Goal: Complete application form: Complete application form

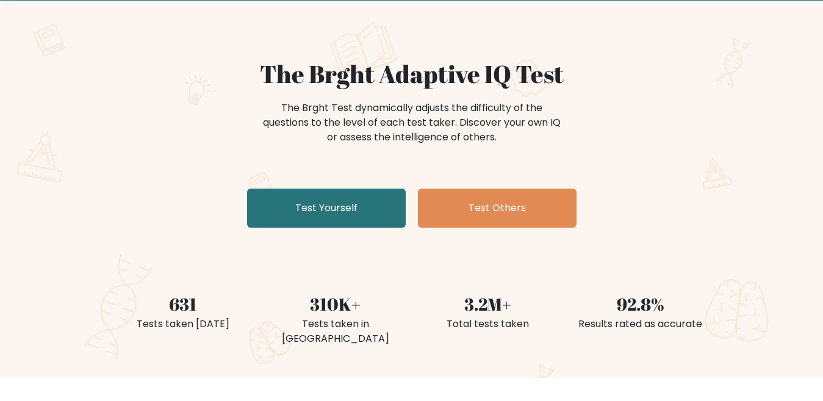
scroll to position [35, 0]
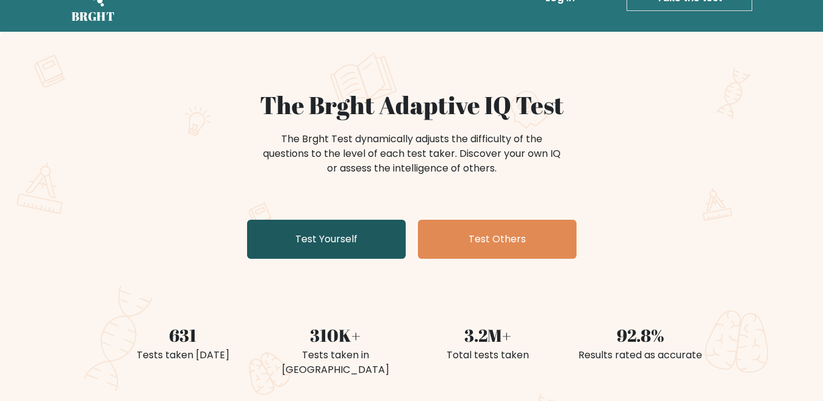
click at [361, 235] on link "Test Yourself" at bounding box center [326, 239] width 159 height 39
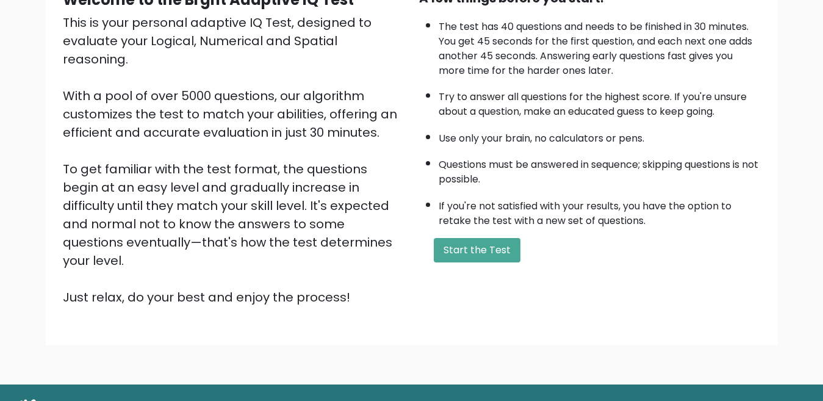
scroll to position [118, 0]
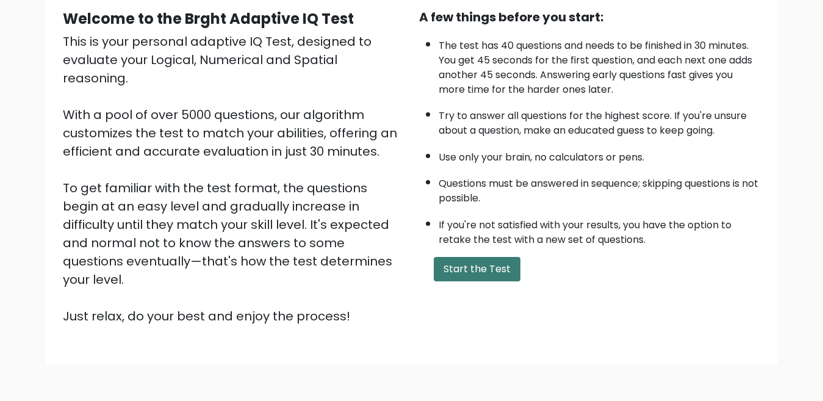
click at [495, 270] on button "Start the Test" at bounding box center [477, 269] width 87 height 24
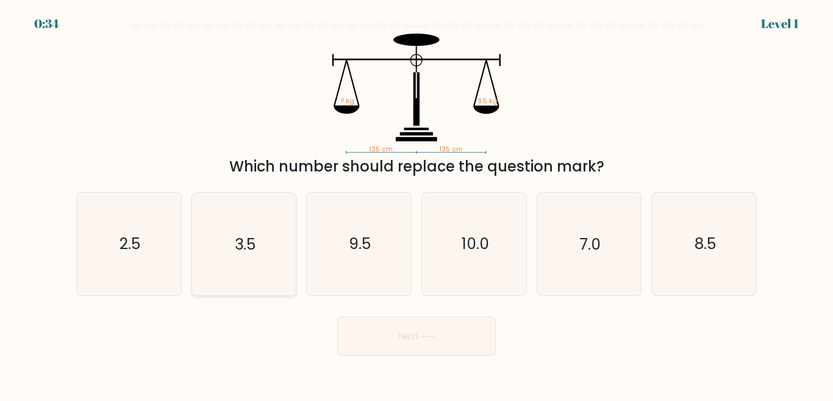
click at [246, 256] on icon "3.5" at bounding box center [244, 244] width 102 height 102
click at [417, 204] on input "b. 3.5" at bounding box center [417, 202] width 1 height 3
radio input "true"
click at [390, 328] on button "Next" at bounding box center [416, 336] width 159 height 39
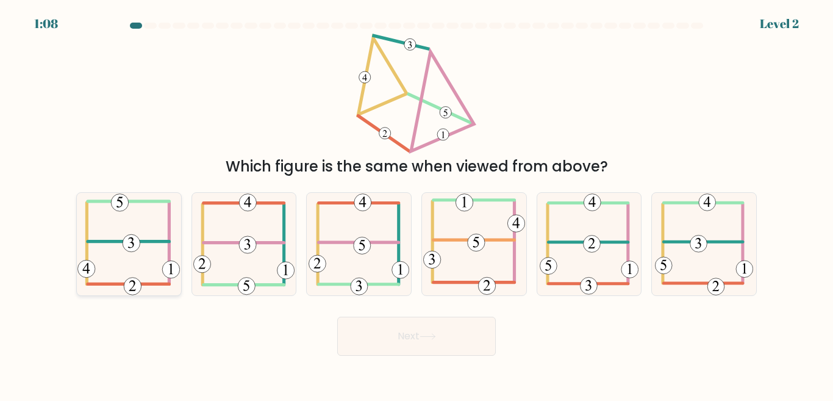
click at [116, 246] on icon at bounding box center [128, 244] width 102 height 102
click at [417, 204] on input "a." at bounding box center [417, 202] width 1 height 3
radio input "true"
click at [411, 337] on button "Next" at bounding box center [416, 336] width 159 height 39
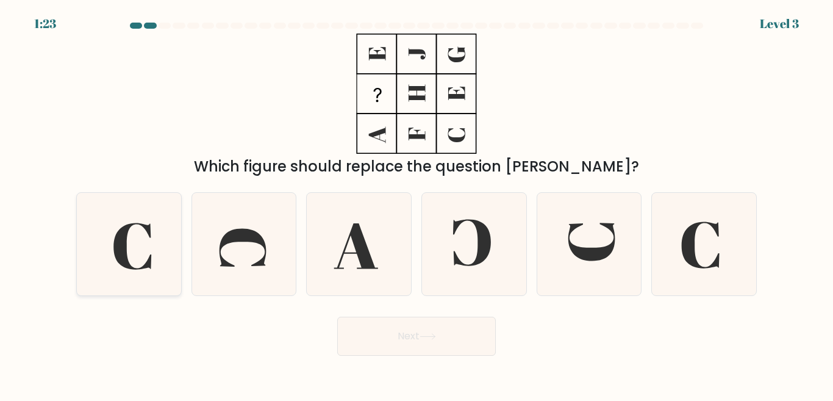
click at [155, 255] on icon at bounding box center [129, 244] width 102 height 102
click at [417, 204] on input "a." at bounding box center [417, 202] width 1 height 3
radio input "true"
click at [578, 224] on icon at bounding box center [591, 242] width 46 height 38
click at [417, 204] on input "e." at bounding box center [417, 202] width 1 height 3
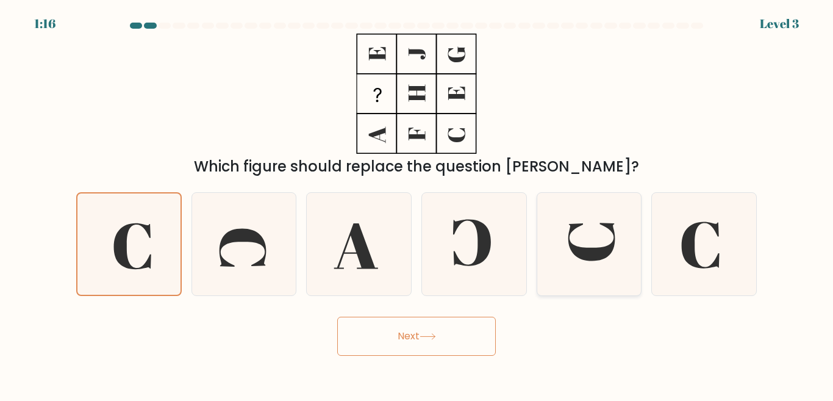
radio input "true"
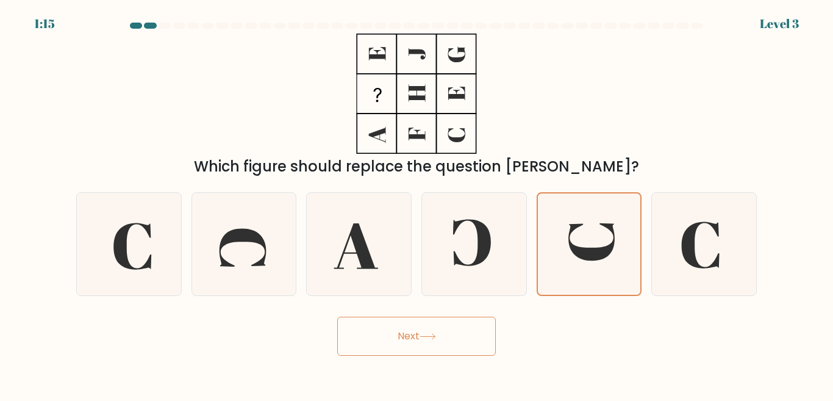
click at [443, 354] on button "Next" at bounding box center [416, 336] width 159 height 39
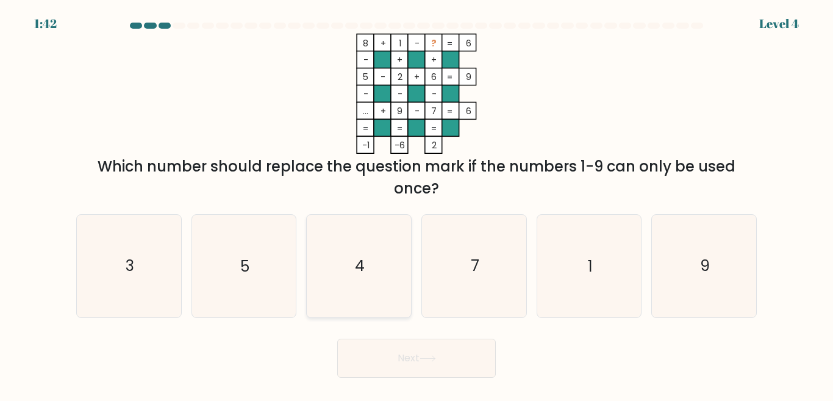
click at [378, 243] on icon "4" at bounding box center [359, 266] width 102 height 102
click at [417, 204] on input "c. 4" at bounding box center [417, 202] width 1 height 3
radio input "true"
click at [427, 346] on button "Next" at bounding box center [416, 358] width 159 height 39
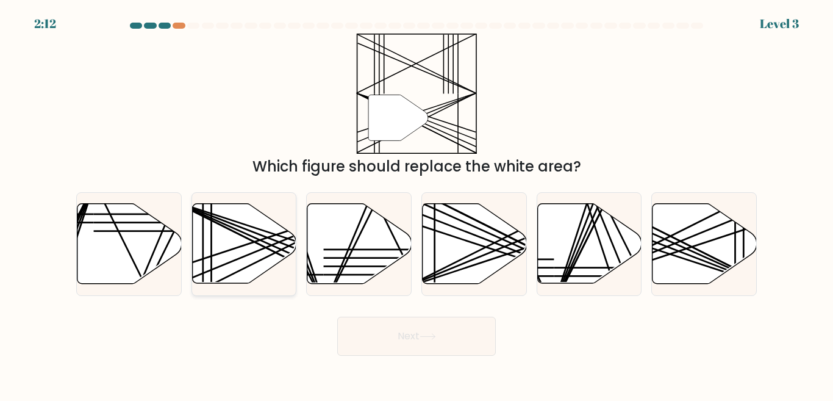
click at [219, 241] on icon at bounding box center [244, 244] width 104 height 80
click at [417, 204] on input "b." at bounding box center [417, 202] width 1 height 3
radio input "true"
click at [437, 328] on button "Next" at bounding box center [416, 336] width 159 height 39
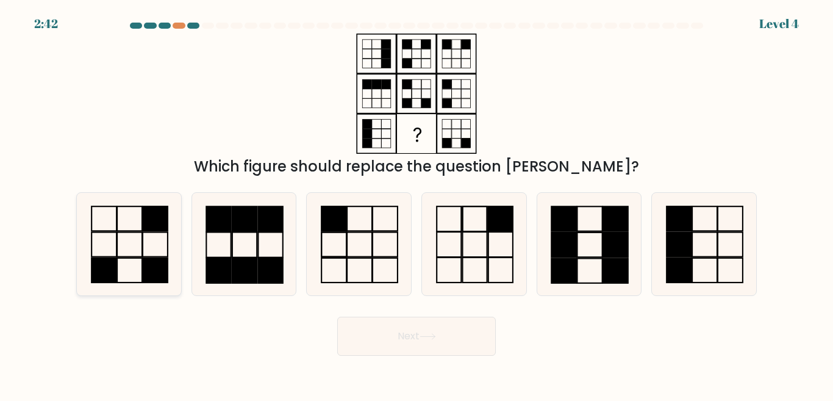
click at [143, 240] on rect at bounding box center [155, 244] width 25 height 24
click at [417, 204] on input "a." at bounding box center [417, 202] width 1 height 3
radio input "true"
click at [467, 331] on button "Next" at bounding box center [416, 336] width 159 height 39
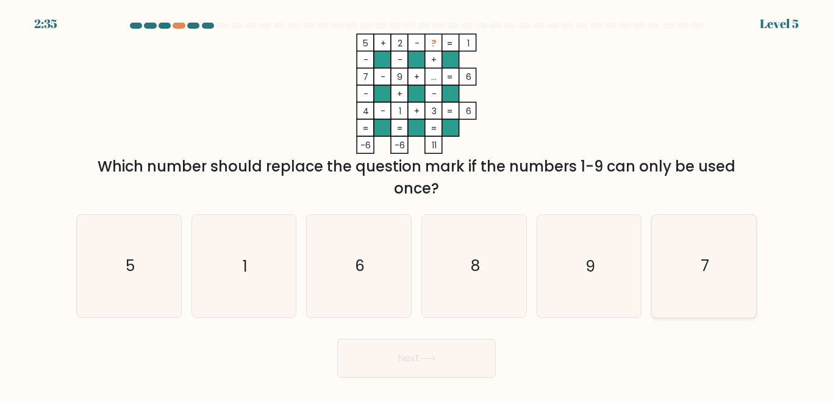
click at [671, 240] on icon "7" at bounding box center [704, 266] width 102 height 102
click at [417, 204] on input "f. 7" at bounding box center [417, 202] width 1 height 3
radio input "true"
click at [475, 345] on button "Next" at bounding box center [416, 358] width 159 height 39
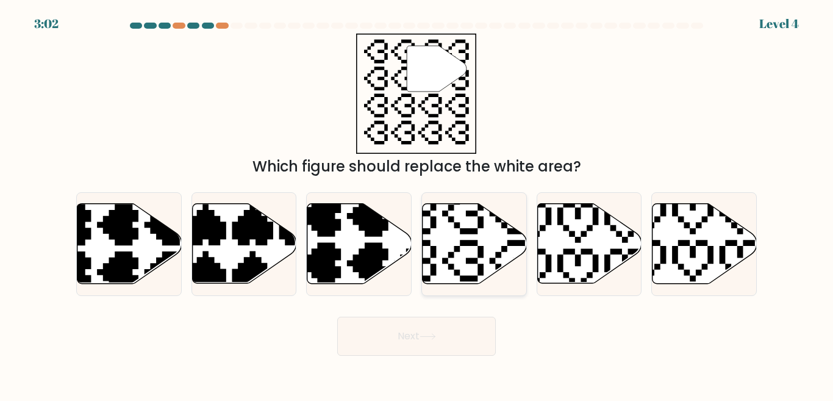
click at [464, 255] on icon at bounding box center [475, 244] width 104 height 80
click at [417, 204] on input "d." at bounding box center [417, 202] width 1 height 3
radio input "true"
click at [445, 335] on button "Next" at bounding box center [416, 336] width 159 height 39
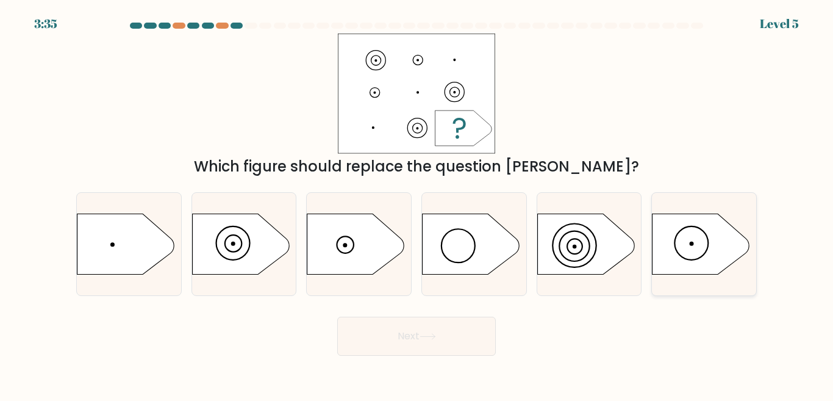
click at [681, 229] on icon at bounding box center [702, 243] width 98 height 61
click at [417, 204] on input "f." at bounding box center [417, 202] width 1 height 3
radio input "true"
click at [464, 347] on button "Next" at bounding box center [416, 336] width 159 height 39
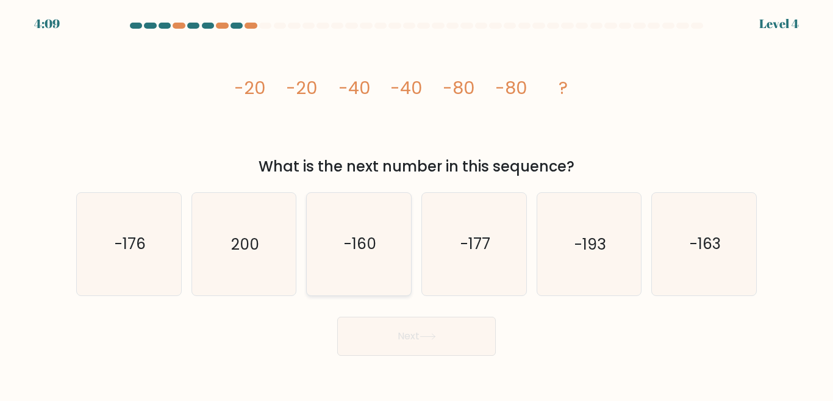
click at [395, 232] on icon "-160" at bounding box center [359, 244] width 102 height 102
click at [417, 204] on input "c. -160" at bounding box center [417, 202] width 1 height 3
radio input "true"
click at [453, 326] on button "Next" at bounding box center [416, 336] width 159 height 39
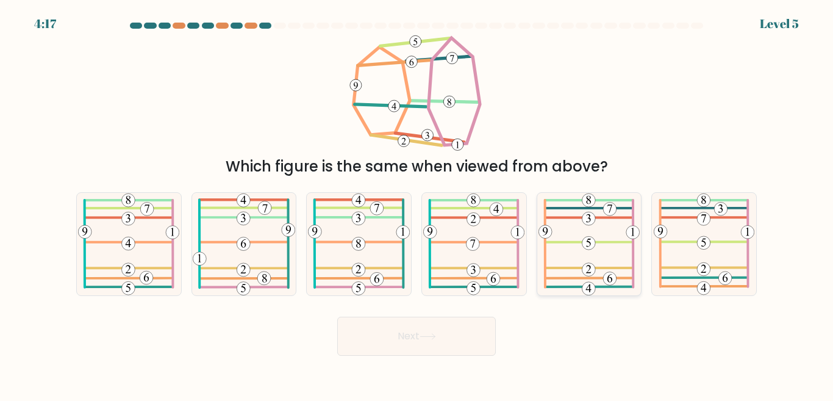
click at [588, 222] on icon at bounding box center [588, 218] width 4 height 9
click at [417, 204] on input "e." at bounding box center [417, 202] width 1 height 3
radio input "true"
click at [463, 345] on button "Next" at bounding box center [416, 336] width 159 height 39
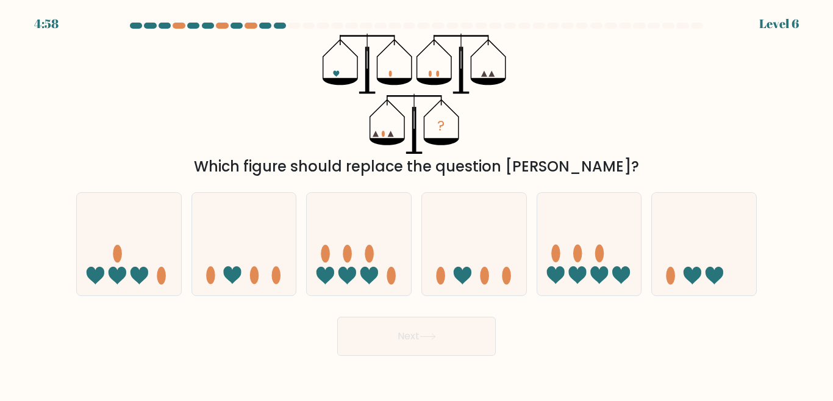
click at [432, 324] on button "Next" at bounding box center [416, 336] width 159 height 39
click at [235, 237] on icon at bounding box center [244, 244] width 104 height 86
click at [417, 204] on input "b." at bounding box center [417, 202] width 1 height 3
radio input "true"
click at [408, 331] on button "Next" at bounding box center [416, 336] width 159 height 39
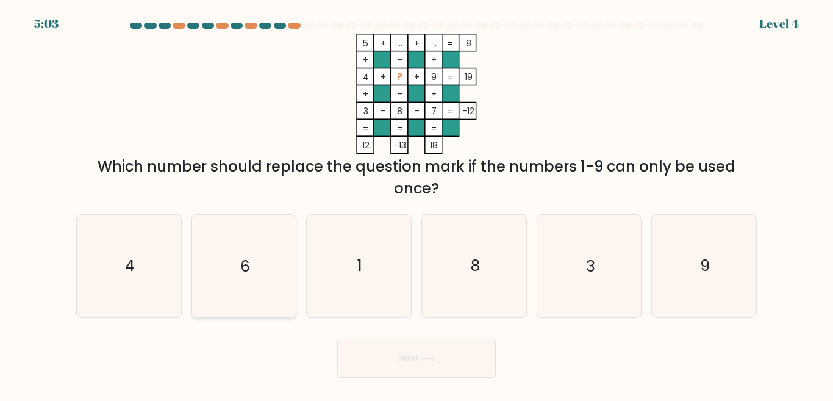
click at [210, 249] on icon "6" at bounding box center [244, 266] width 102 height 102
click at [417, 204] on input "b. 6" at bounding box center [417, 202] width 1 height 3
radio input "true"
click at [415, 371] on button "Next" at bounding box center [416, 358] width 159 height 39
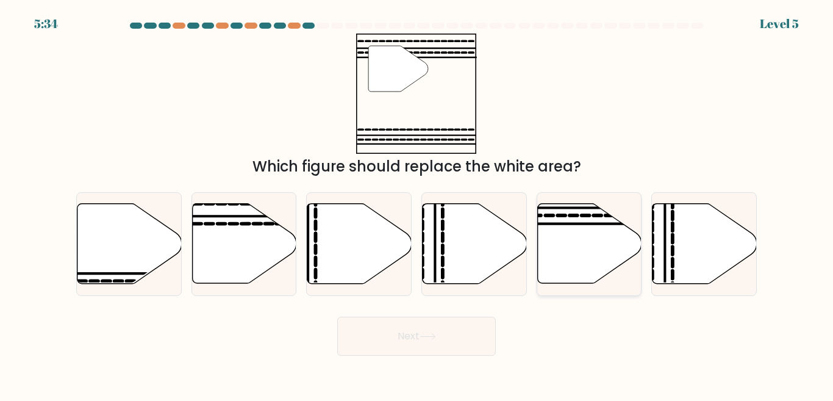
click at [595, 231] on icon at bounding box center [589, 244] width 104 height 80
click at [417, 204] on input "e." at bounding box center [417, 202] width 1 height 3
radio input "true"
click at [476, 337] on button "Next" at bounding box center [416, 336] width 159 height 39
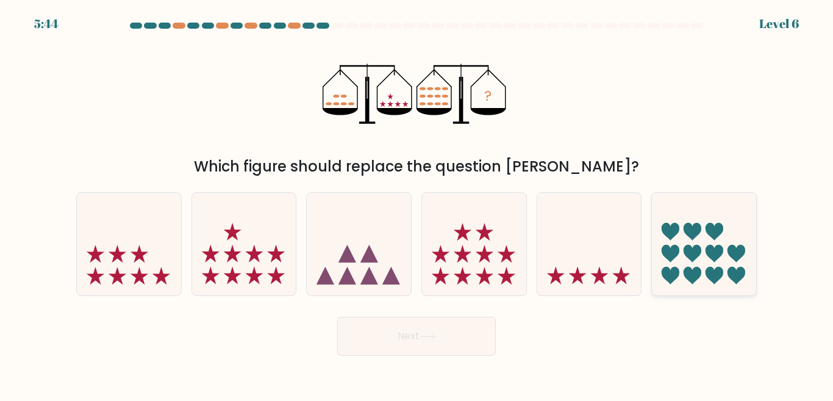
click at [696, 254] on icon at bounding box center [693, 254] width 18 height 18
click at [417, 204] on input "f." at bounding box center [417, 202] width 1 height 3
radio input "true"
click at [481, 329] on button "Next" at bounding box center [416, 336] width 159 height 39
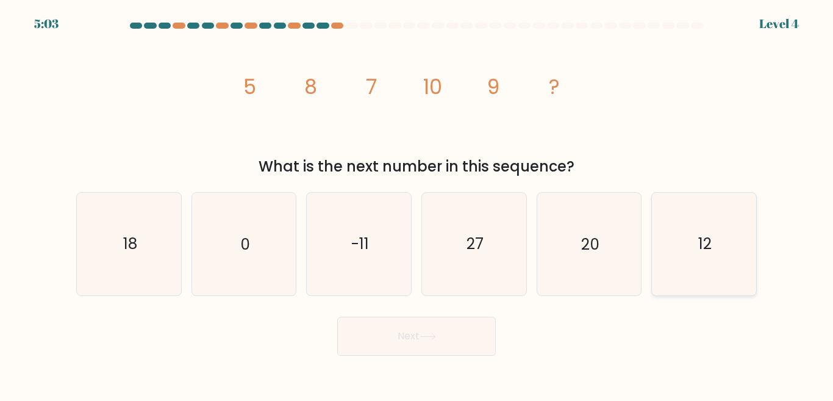
click at [700, 250] on text "12" at bounding box center [704, 243] width 13 height 21
click at [417, 204] on input "f. 12" at bounding box center [417, 202] width 1 height 3
radio input "true"
click at [445, 335] on button "Next" at bounding box center [416, 336] width 159 height 39
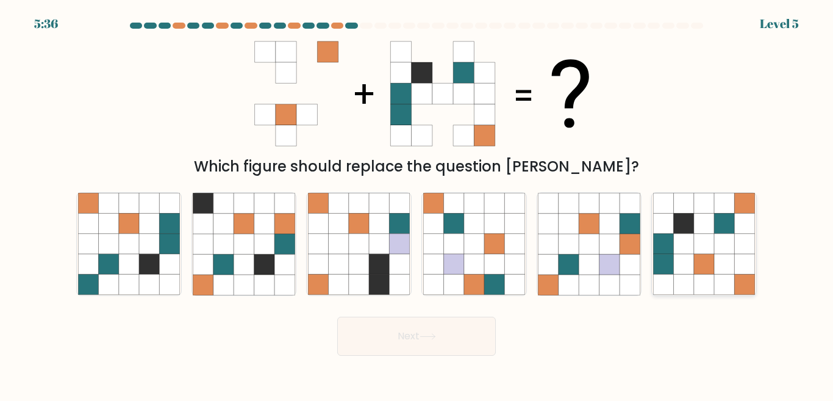
click at [708, 224] on icon at bounding box center [704, 223] width 20 height 20
click at [417, 204] on input "f." at bounding box center [417, 202] width 1 height 3
radio input "true"
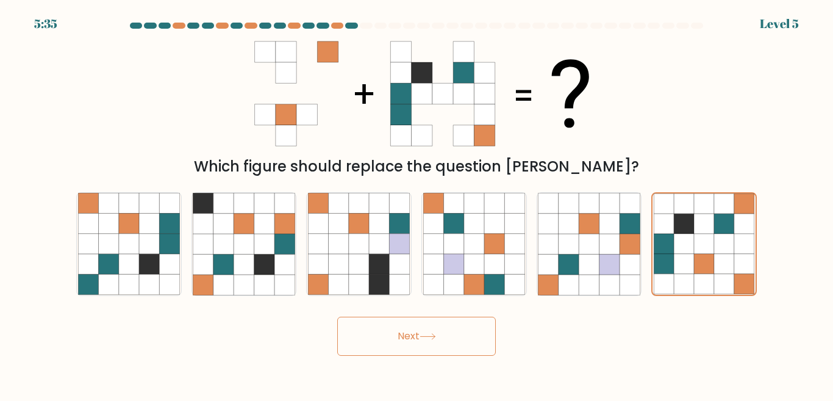
click at [435, 332] on button "Next" at bounding box center [416, 336] width 159 height 39
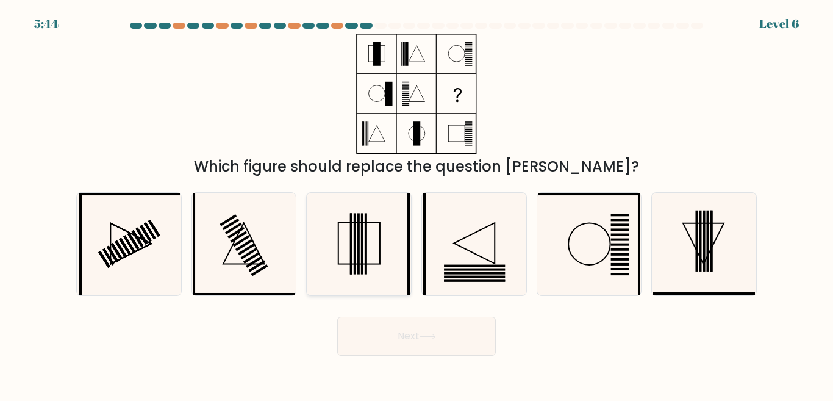
click at [375, 251] on icon at bounding box center [359, 244] width 102 height 102
click at [417, 204] on input "c." at bounding box center [417, 202] width 1 height 3
radio input "true"
click at [418, 329] on button "Next" at bounding box center [416, 336] width 159 height 39
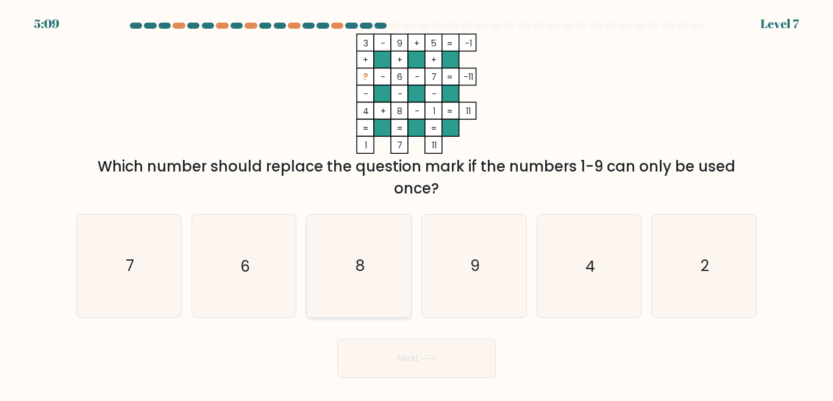
click at [353, 232] on icon "8" at bounding box center [359, 266] width 102 height 102
click at [417, 204] on input "c. 8" at bounding box center [417, 202] width 1 height 3
radio input "true"
click at [706, 243] on icon "2" at bounding box center [704, 266] width 102 height 102
click at [417, 204] on input "f. 2" at bounding box center [417, 202] width 1 height 3
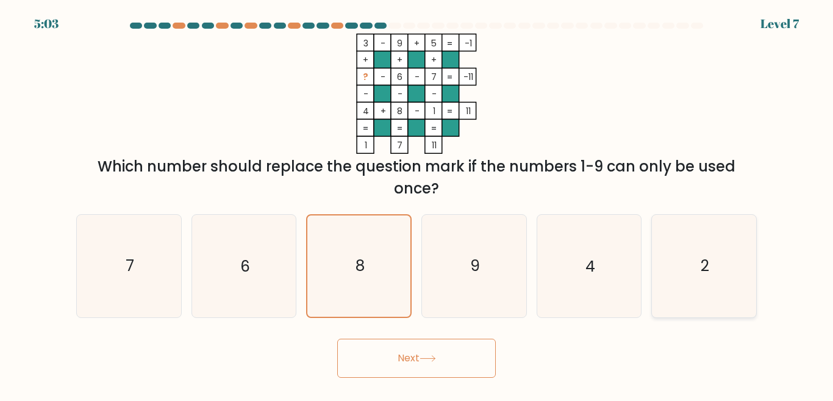
radio input "true"
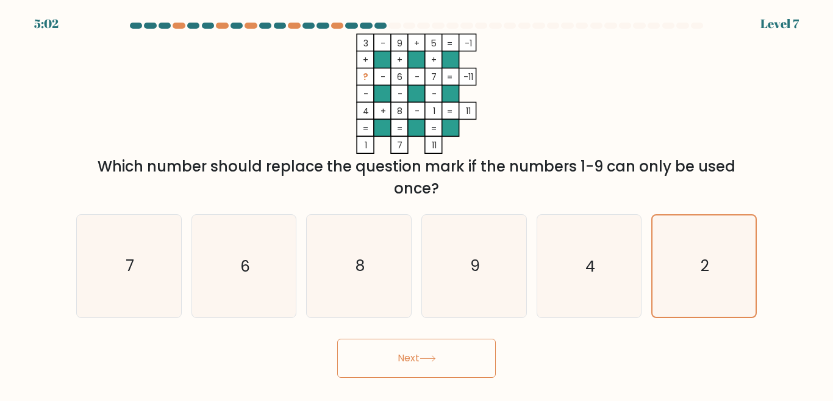
click at [489, 353] on button "Next" at bounding box center [416, 358] width 159 height 39
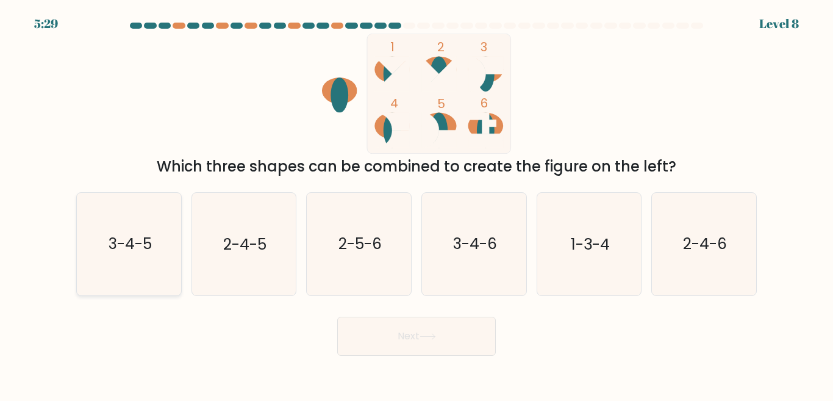
click at [154, 227] on icon "3-4-5" at bounding box center [129, 244] width 102 height 102
click at [417, 204] on input "a. 3-4-5" at bounding box center [417, 202] width 1 height 3
radio input "true"
click at [434, 341] on button "Next" at bounding box center [416, 336] width 159 height 39
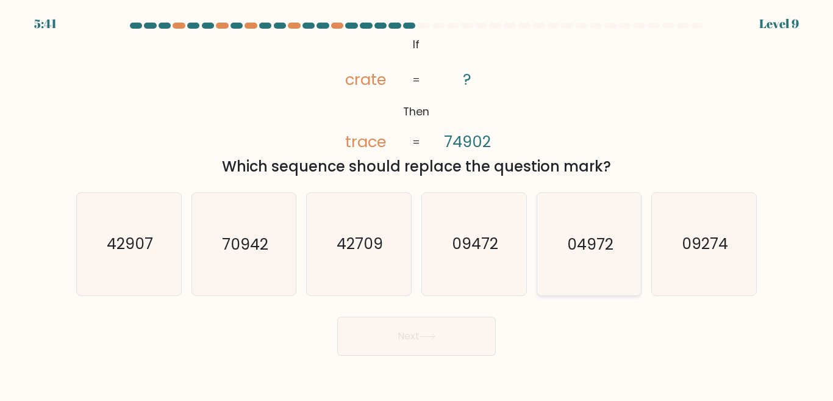
click at [587, 230] on icon "04972" at bounding box center [589, 244] width 102 height 102
click at [417, 204] on input "e. 04972" at bounding box center [417, 202] width 1 height 3
radio input "true"
click at [414, 338] on button "Next" at bounding box center [416, 336] width 159 height 39
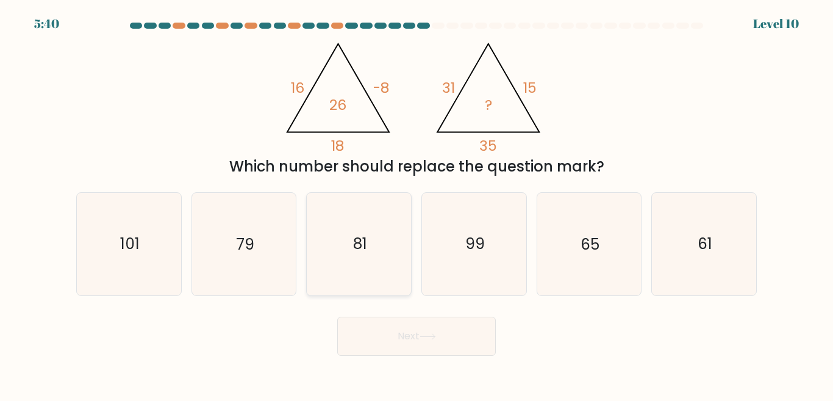
click at [367, 272] on icon "81" at bounding box center [359, 244] width 102 height 102
click at [417, 204] on input "c. 81" at bounding box center [417, 202] width 1 height 3
radio input "true"
click at [401, 331] on button "Next" at bounding box center [416, 336] width 159 height 39
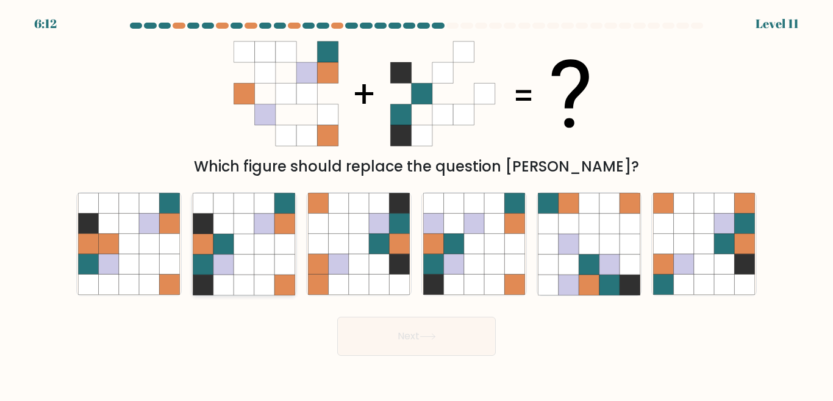
click at [268, 251] on icon at bounding box center [264, 244] width 20 height 20
click at [417, 204] on input "b." at bounding box center [417, 202] width 1 height 3
radio input "true"
click at [465, 348] on button "Next" at bounding box center [416, 336] width 159 height 39
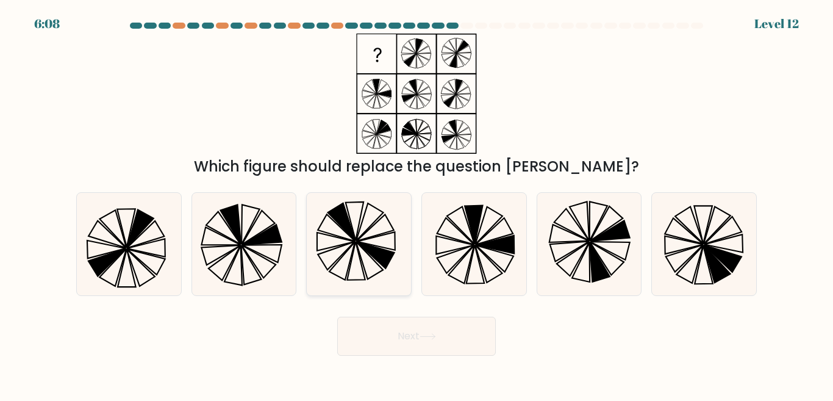
click at [382, 258] on icon at bounding box center [376, 255] width 38 height 27
click at [417, 204] on input "c." at bounding box center [417, 202] width 1 height 3
radio input "true"
click at [416, 332] on button "Next" at bounding box center [416, 336] width 159 height 39
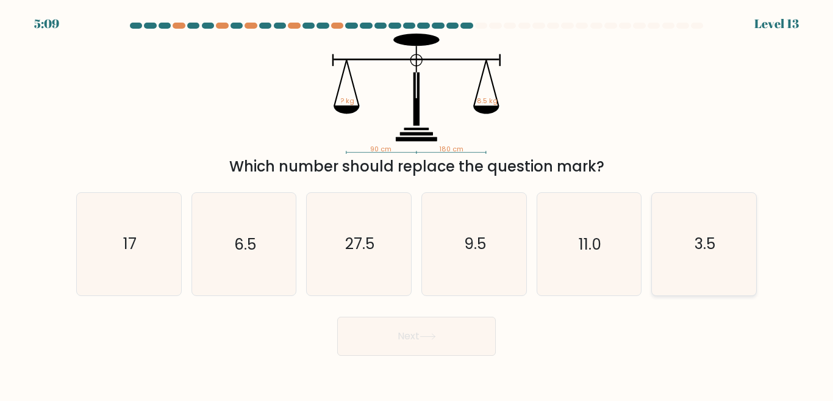
click at [692, 282] on icon "3.5" at bounding box center [704, 244] width 102 height 102
click at [417, 204] on input "f. 3.5" at bounding box center [417, 202] width 1 height 3
radio input "true"
click at [356, 354] on button "Next" at bounding box center [416, 336] width 159 height 39
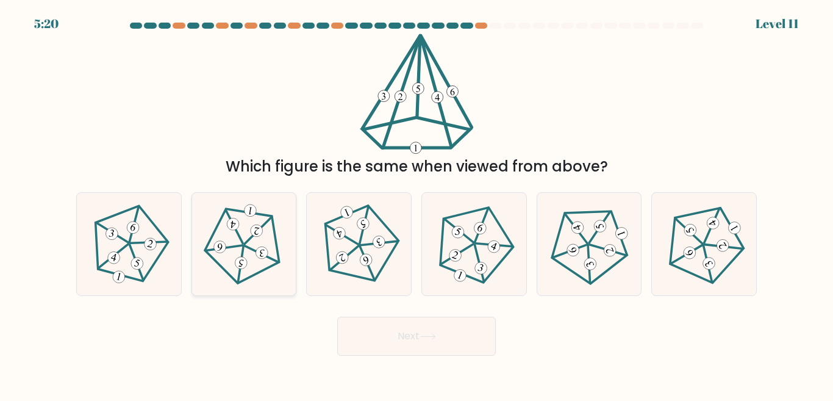
click at [240, 251] on icon at bounding box center [244, 244] width 82 height 82
click at [417, 204] on input "b." at bounding box center [417, 202] width 1 height 3
radio input "true"
click at [413, 346] on button "Next" at bounding box center [416, 336] width 159 height 39
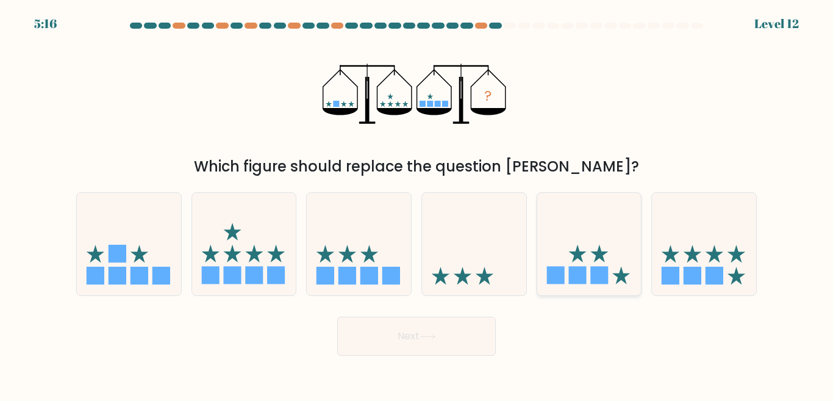
click at [593, 228] on icon at bounding box center [589, 244] width 104 height 86
click at [417, 204] on input "e." at bounding box center [417, 202] width 1 height 3
radio input "true"
click at [448, 330] on button "Next" at bounding box center [416, 336] width 159 height 39
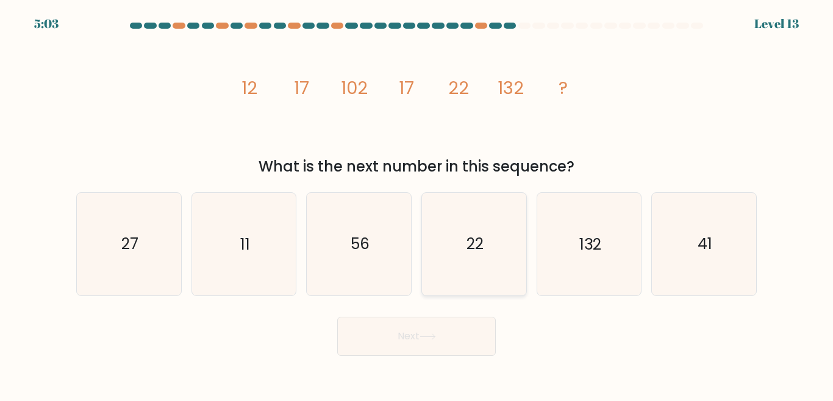
click at [492, 227] on icon "22" at bounding box center [474, 244] width 102 height 102
click at [417, 204] on input "d. 22" at bounding box center [417, 202] width 1 height 3
radio input "true"
click at [415, 339] on button "Next" at bounding box center [416, 336] width 159 height 39
click at [455, 331] on button "Next" at bounding box center [416, 336] width 159 height 39
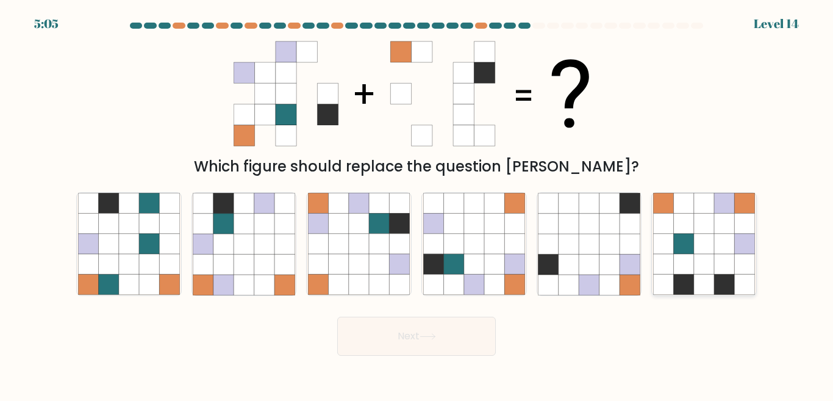
click at [715, 253] on icon at bounding box center [724, 244] width 20 height 20
click at [417, 204] on input "f." at bounding box center [417, 202] width 1 height 3
radio input "true"
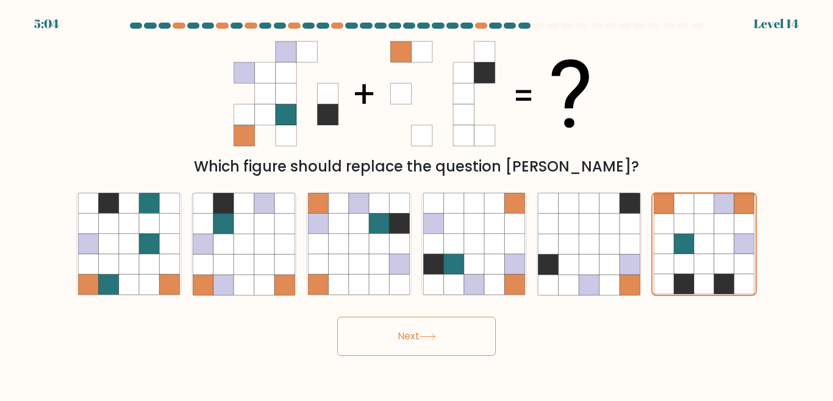
click at [450, 328] on button "Next" at bounding box center [416, 336] width 159 height 39
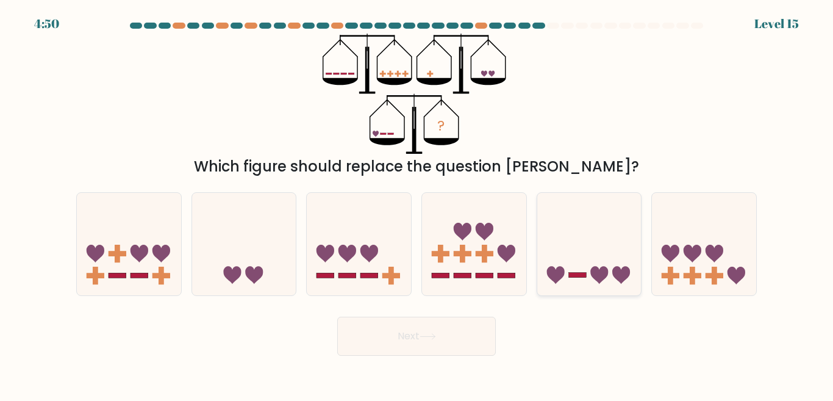
click at [580, 291] on div at bounding box center [590, 243] width 106 height 103
click at [417, 204] on input "e." at bounding box center [417, 202] width 1 height 3
radio input "true"
click at [415, 350] on button "Next" at bounding box center [416, 336] width 159 height 39
click at [454, 336] on button "Next" at bounding box center [416, 336] width 159 height 39
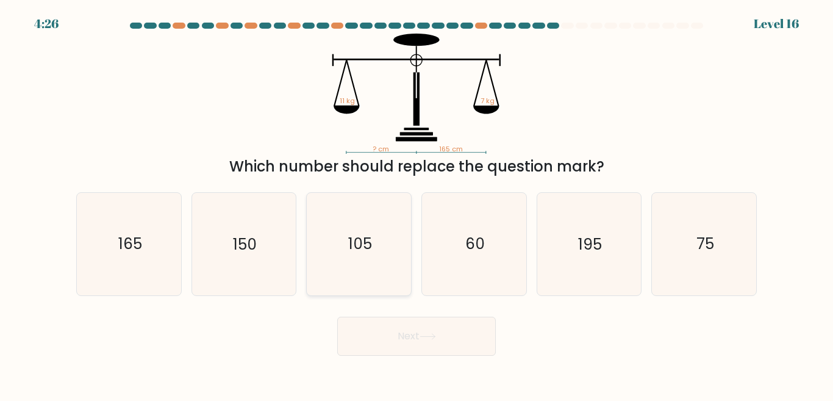
click at [360, 242] on text "105" at bounding box center [360, 243] width 24 height 21
click at [417, 204] on input "c. 105" at bounding box center [417, 202] width 1 height 3
radio input "true"
click at [603, 279] on icon "195" at bounding box center [589, 244] width 102 height 102
click at [417, 204] on input "e. 195" at bounding box center [417, 202] width 1 height 3
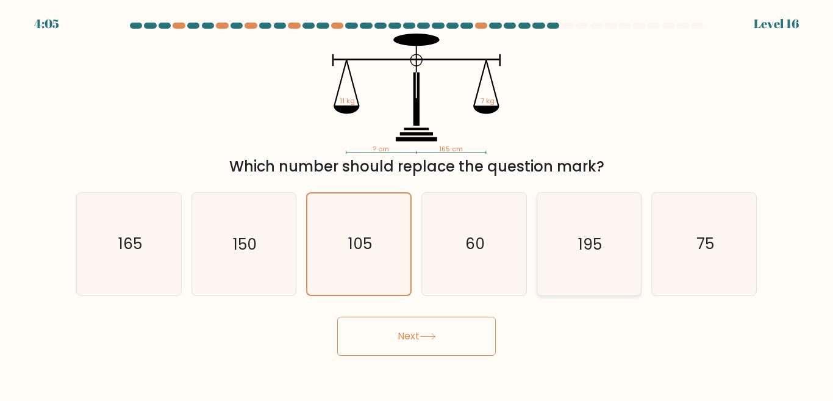
radio input "true"
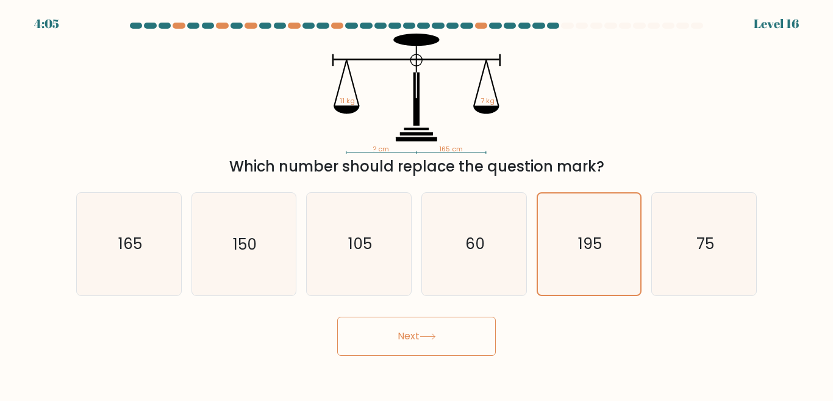
click at [457, 328] on button "Next" at bounding box center [416, 336] width 159 height 39
click at [467, 328] on button "Next" at bounding box center [416, 336] width 159 height 39
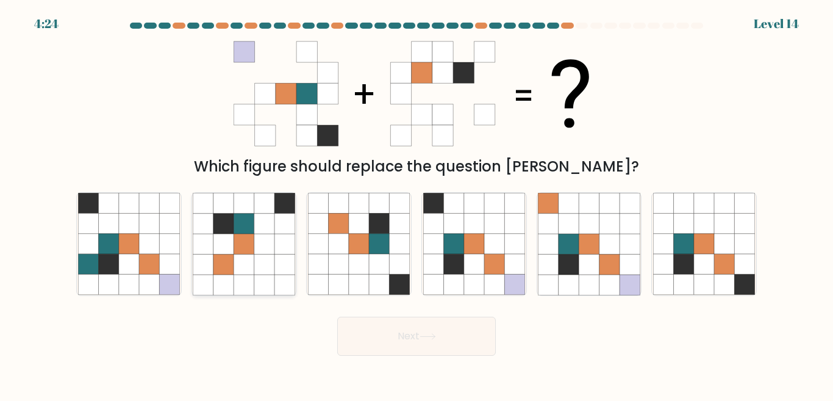
click at [251, 273] on icon at bounding box center [244, 264] width 20 height 20
click at [417, 204] on input "b." at bounding box center [417, 202] width 1 height 3
radio input "true"
click at [465, 333] on button "Next" at bounding box center [416, 336] width 159 height 39
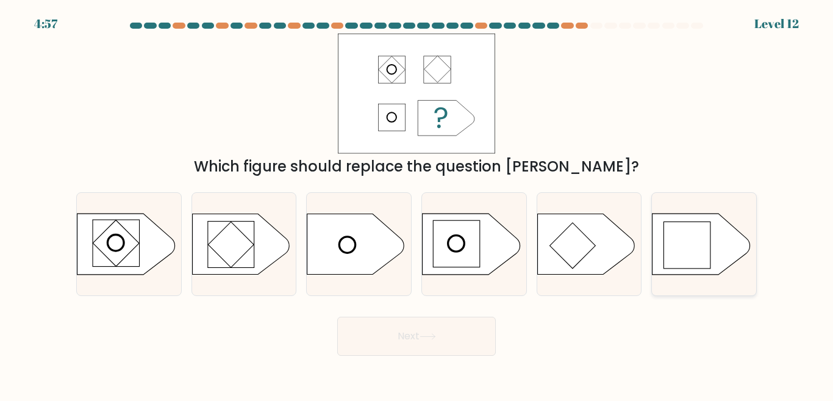
click at [681, 243] on rect at bounding box center [687, 244] width 46 height 46
click at [417, 204] on input "f." at bounding box center [417, 202] width 1 height 3
radio input "true"
click at [478, 261] on rect at bounding box center [456, 243] width 46 height 46
click at [417, 204] on input "d." at bounding box center [417, 202] width 1 height 3
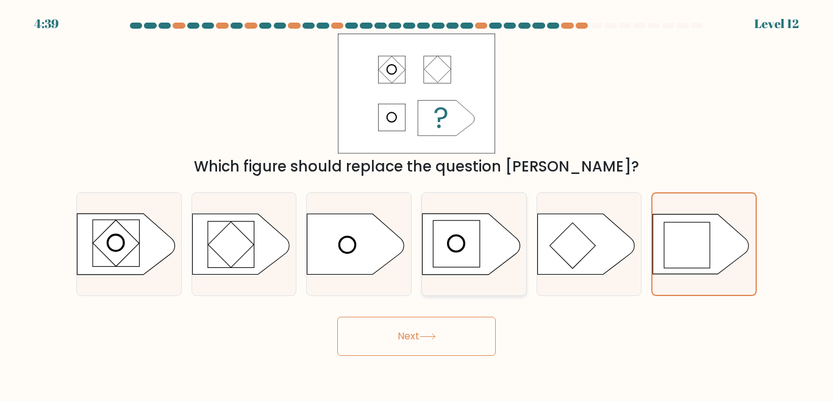
radio input "true"
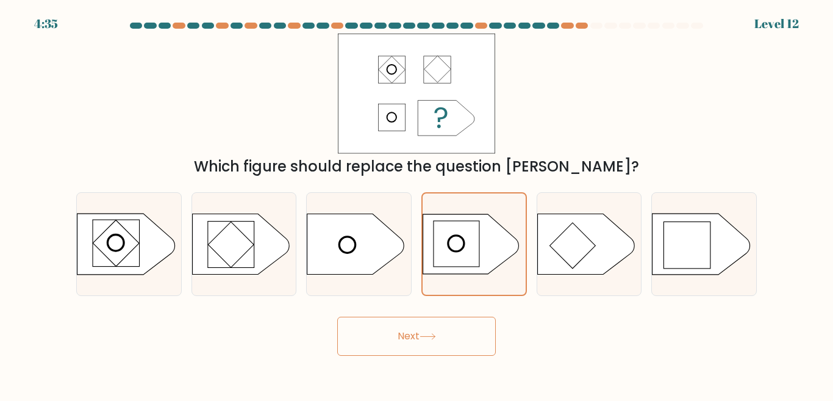
click at [418, 326] on button "Next" at bounding box center [416, 336] width 159 height 39
click at [132, 249] on rect at bounding box center [116, 243] width 46 height 46
click at [417, 204] on input "a." at bounding box center [417, 202] width 1 height 3
radio input "true"
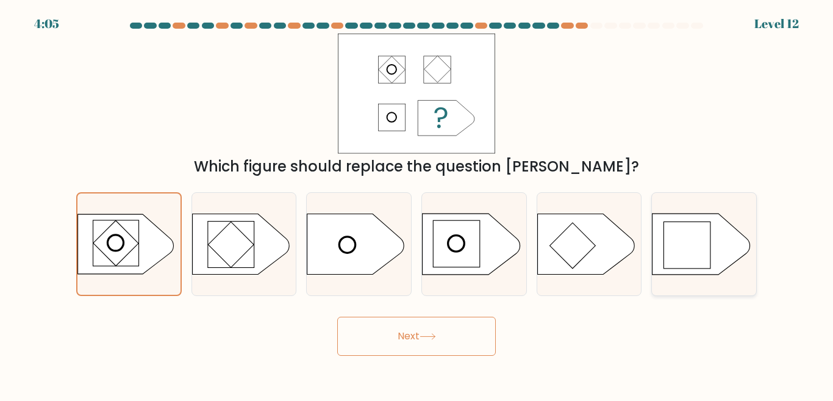
click at [666, 238] on rect at bounding box center [687, 244] width 46 height 46
click at [417, 204] on input "f." at bounding box center [417, 202] width 1 height 3
radio input "true"
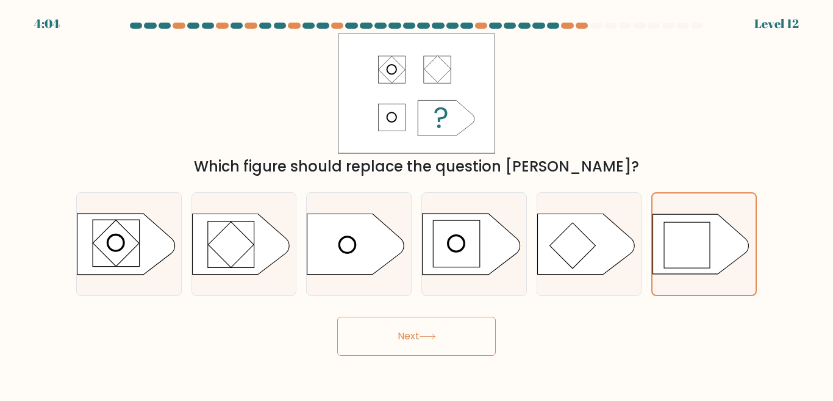
click at [414, 353] on button "Next" at bounding box center [416, 336] width 159 height 39
click at [423, 346] on button "Next" at bounding box center [416, 336] width 159 height 39
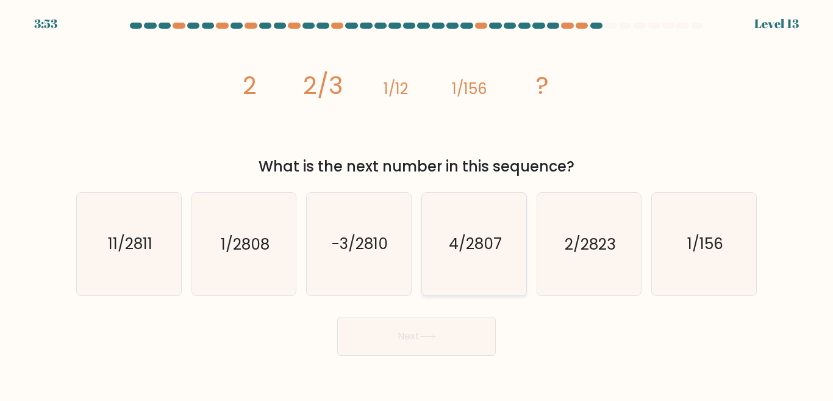
click at [507, 225] on icon "4/2807" at bounding box center [474, 244] width 102 height 102
click at [417, 204] on input "d. 4/2807" at bounding box center [417, 202] width 1 height 3
radio input "true"
click at [259, 238] on text "1/2808" at bounding box center [245, 243] width 49 height 21
click at [417, 204] on input "b. 1/2808" at bounding box center [417, 202] width 1 height 3
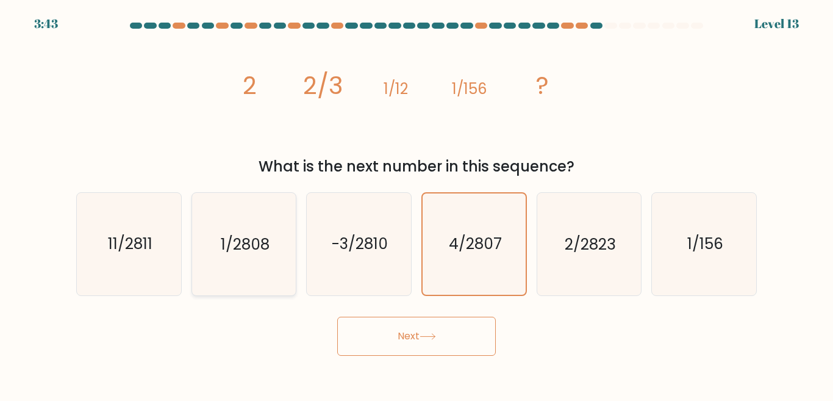
radio input "true"
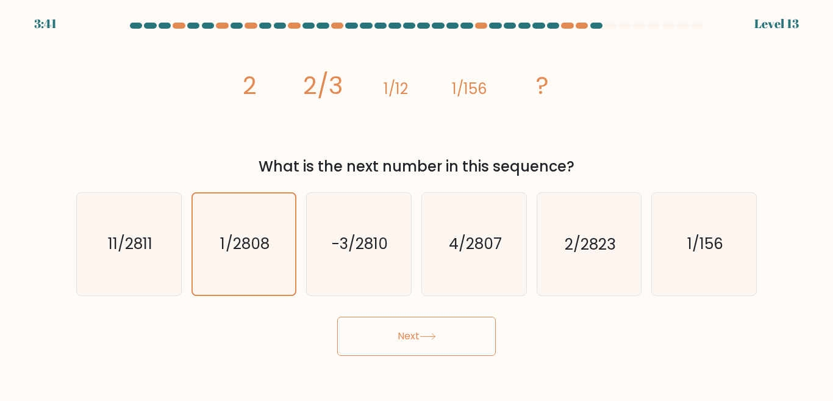
click at [430, 330] on button "Next" at bounding box center [416, 336] width 159 height 39
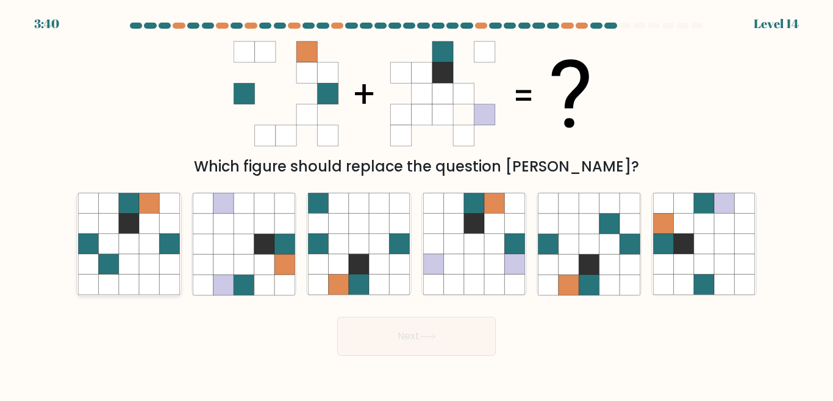
click at [141, 244] on icon at bounding box center [149, 244] width 20 height 20
click at [417, 204] on input "a." at bounding box center [417, 202] width 1 height 3
radio input "true"
click at [405, 335] on button "Next" at bounding box center [416, 336] width 159 height 39
click at [419, 337] on button "Next" at bounding box center [416, 336] width 159 height 39
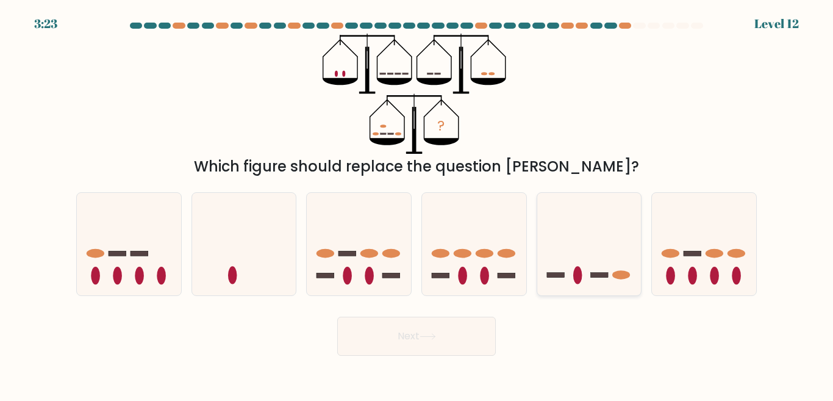
click at [601, 226] on icon at bounding box center [589, 244] width 104 height 86
click at [417, 204] on input "e." at bounding box center [417, 202] width 1 height 3
radio input "true"
click at [439, 346] on button "Next" at bounding box center [416, 336] width 159 height 39
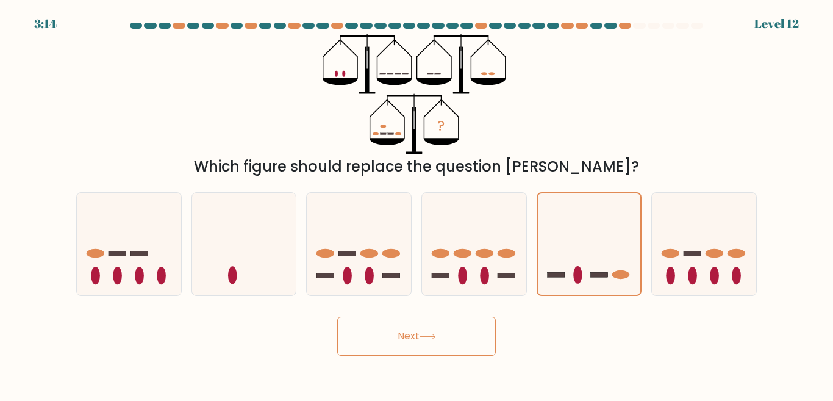
click at [440, 330] on button "Next" at bounding box center [416, 336] width 159 height 39
click at [421, 331] on button "Next" at bounding box center [416, 336] width 159 height 39
click at [436, 335] on icon at bounding box center [428, 336] width 16 height 7
click at [448, 336] on button "Next" at bounding box center [416, 336] width 159 height 39
click at [466, 351] on button "Next" at bounding box center [416, 336] width 159 height 39
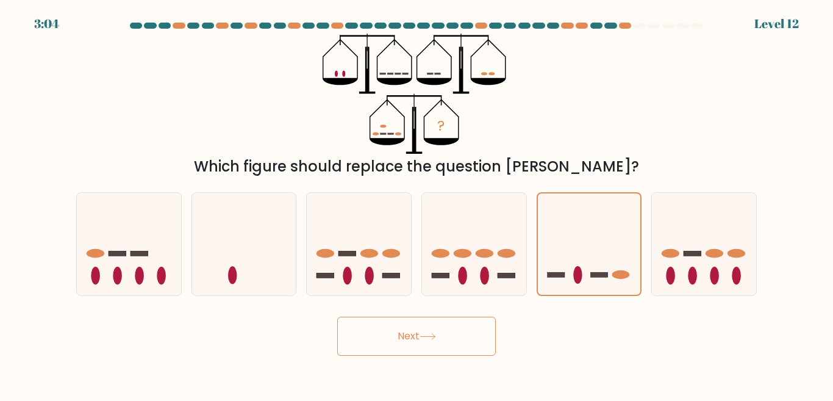
click at [395, 337] on button "Next" at bounding box center [416, 336] width 159 height 39
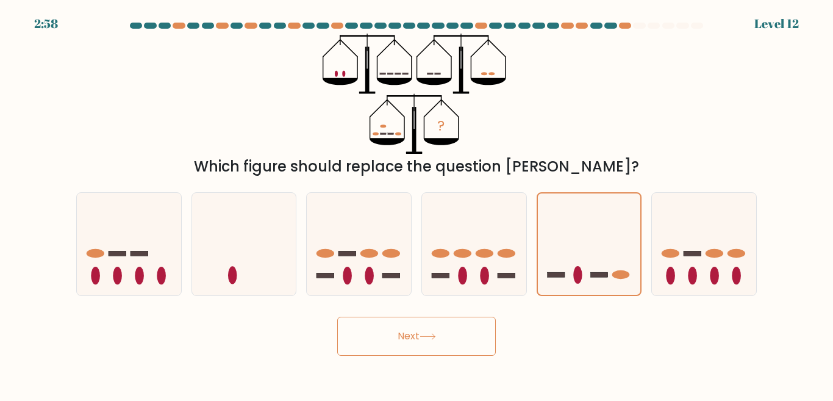
click at [564, 343] on div "Next" at bounding box center [416, 332] width 695 height 45
click at [489, 328] on button "Next" at bounding box center [416, 336] width 159 height 39
click at [436, 338] on icon at bounding box center [428, 336] width 16 height 7
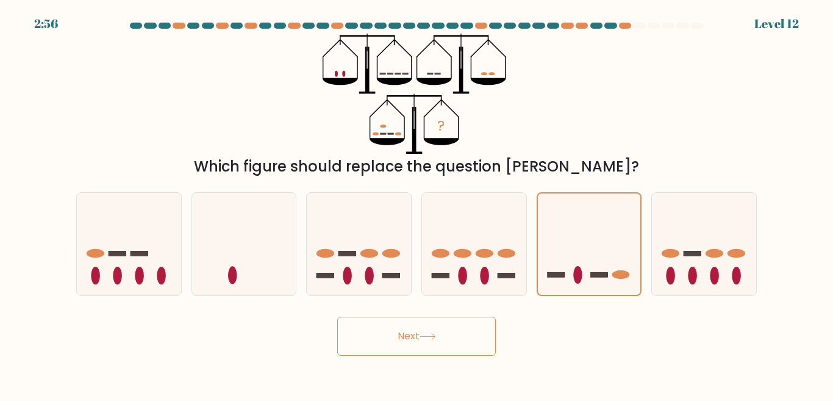
click at [436, 338] on icon at bounding box center [428, 336] width 16 height 7
click at [568, 231] on icon at bounding box center [589, 243] width 103 height 85
click at [417, 204] on input "e." at bounding box center [417, 202] width 1 height 3
click at [428, 328] on button "Next" at bounding box center [416, 336] width 159 height 39
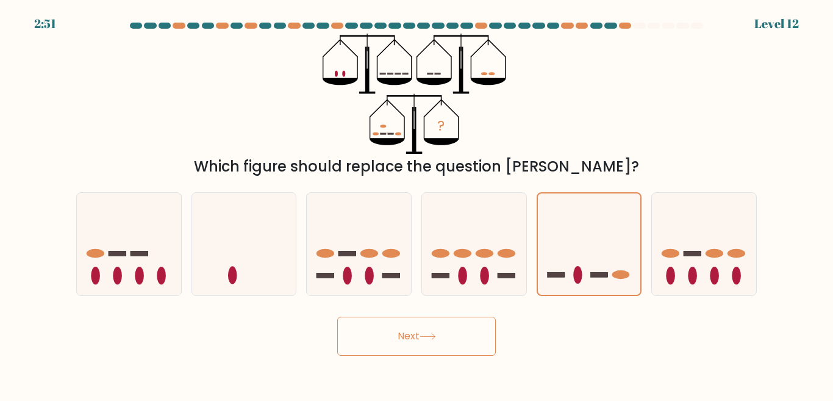
click at [422, 334] on button "Next" at bounding box center [416, 336] width 159 height 39
click at [449, 351] on button "Next" at bounding box center [416, 336] width 159 height 39
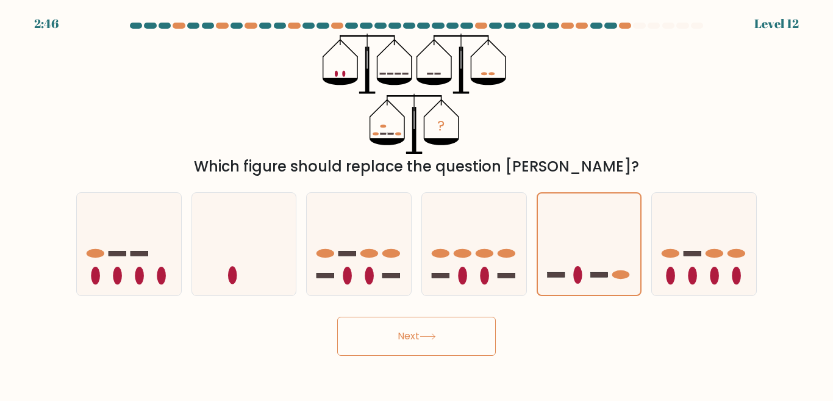
click at [449, 351] on button "Next" at bounding box center [416, 336] width 159 height 39
click at [581, 270] on ellipse at bounding box center [577, 276] width 9 height 18
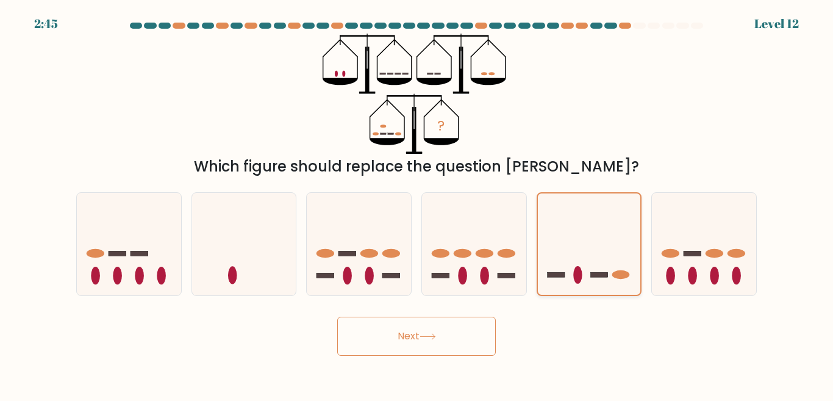
click at [417, 204] on input "e." at bounding box center [417, 202] width 1 height 3
click at [406, 337] on button "Next" at bounding box center [416, 336] width 159 height 39
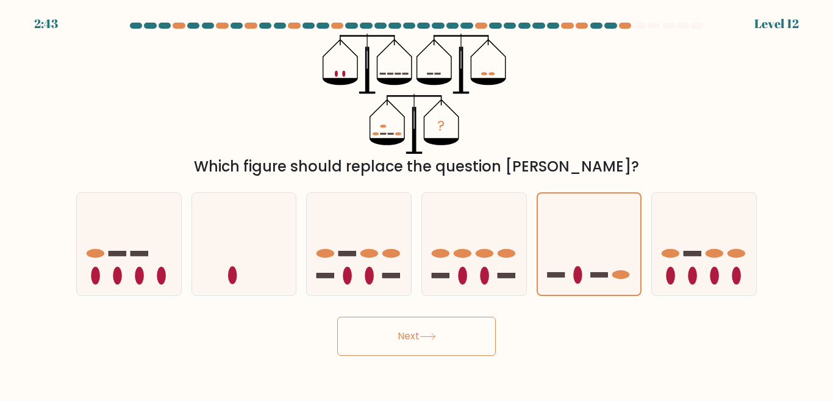
click at [406, 337] on button "Next" at bounding box center [416, 336] width 159 height 39
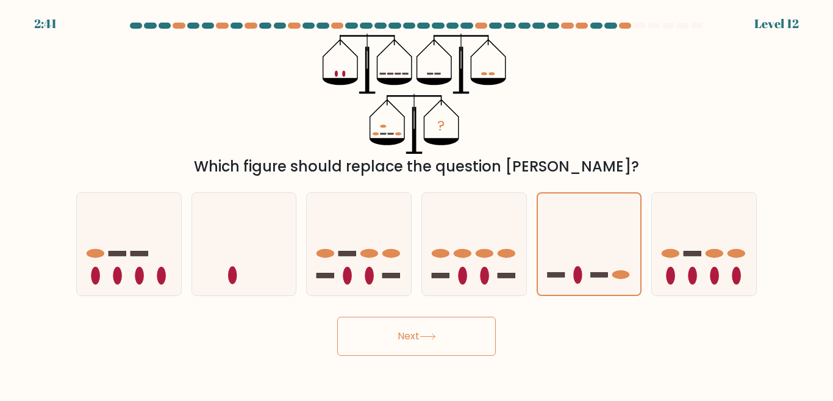
click at [406, 337] on button "Next" at bounding box center [416, 336] width 159 height 39
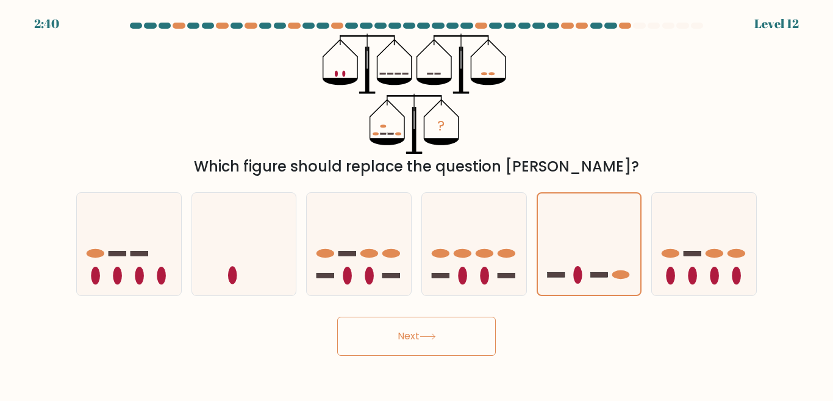
click at [406, 337] on button "Next" at bounding box center [416, 336] width 159 height 39
drag, startPoint x: 833, startPoint y: 192, endPoint x: 833, endPoint y: 243, distance: 50.6
click at [833, 243] on form at bounding box center [416, 189] width 833 height 333
click at [729, 242] on icon at bounding box center [704, 244] width 104 height 86
click at [417, 204] on input "f." at bounding box center [417, 202] width 1 height 3
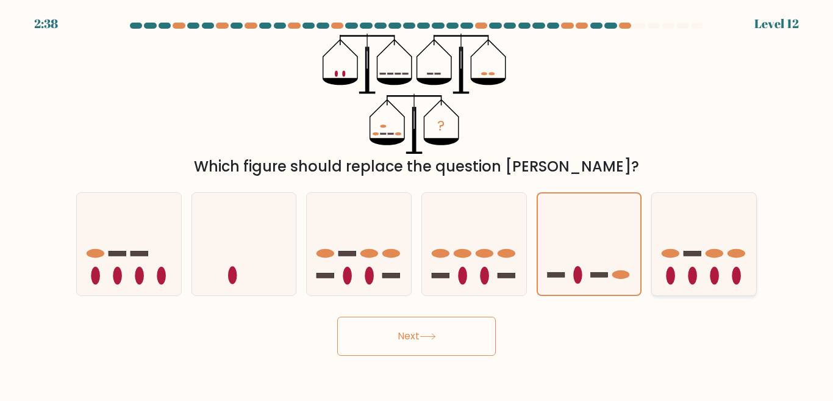
radio input "true"
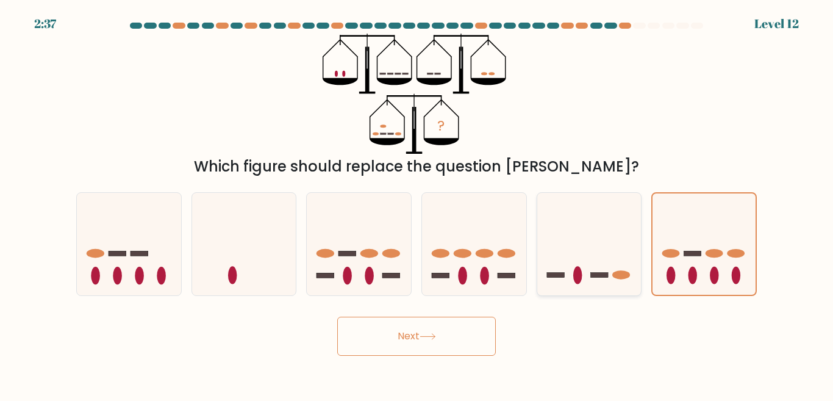
click at [588, 258] on icon at bounding box center [589, 244] width 104 height 86
click at [417, 204] on input "e." at bounding box center [417, 202] width 1 height 3
radio input "true"
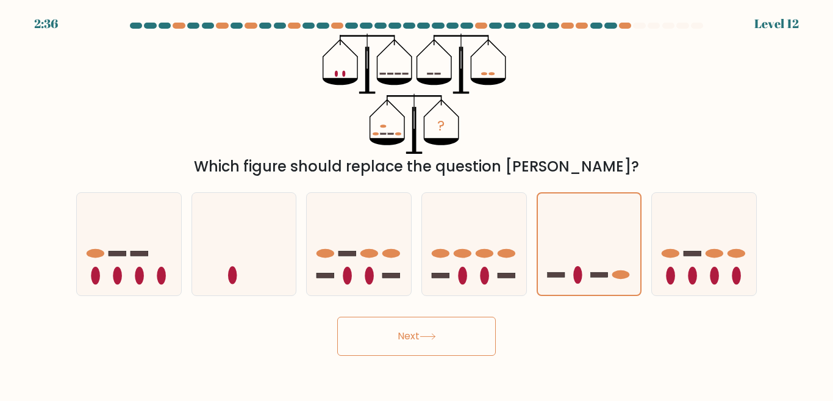
click at [454, 337] on button "Next" at bounding box center [416, 336] width 159 height 39
click at [401, 331] on button "Next" at bounding box center [416, 336] width 159 height 39
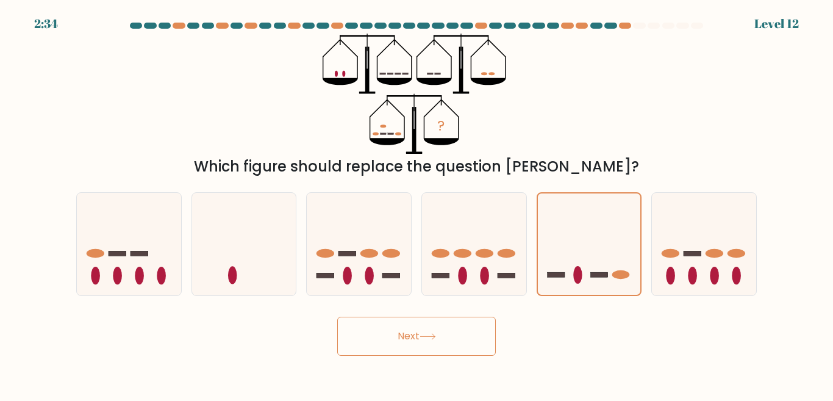
click at [401, 331] on button "Next" at bounding box center [416, 336] width 159 height 39
click at [401, 332] on button "Next" at bounding box center [416, 336] width 159 height 39
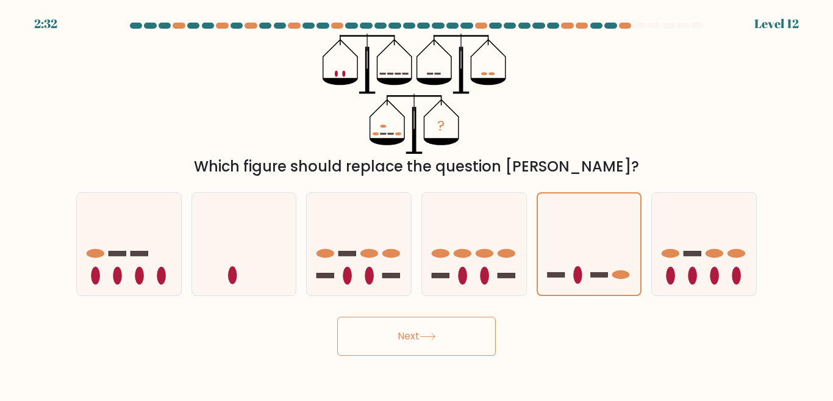
click at [401, 332] on button "Next" at bounding box center [416, 336] width 159 height 39
click at [429, 336] on icon at bounding box center [427, 336] width 15 height 5
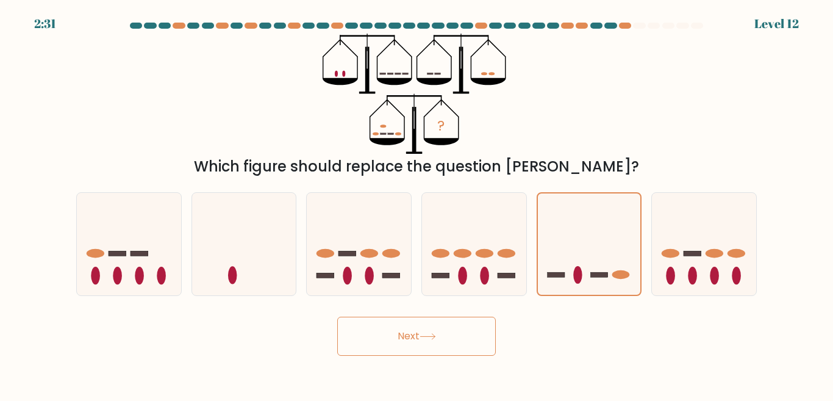
click at [429, 336] on icon at bounding box center [427, 336] width 15 height 5
click at [429, 333] on icon at bounding box center [428, 336] width 16 height 7
click at [429, 331] on button "Next" at bounding box center [416, 336] width 159 height 39
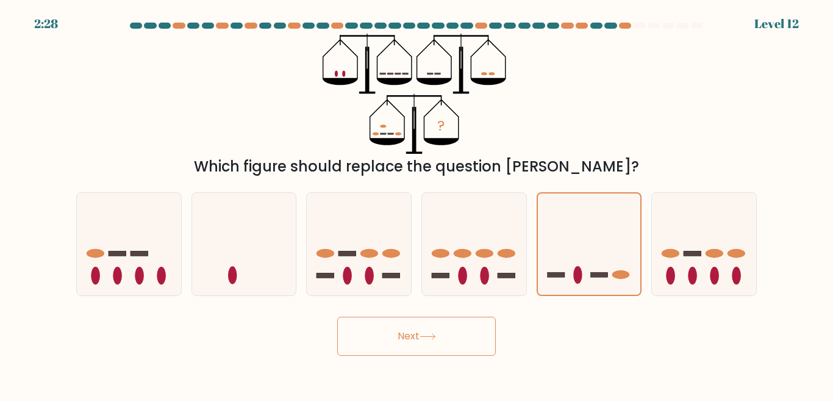
click at [429, 331] on button "Next" at bounding box center [416, 336] width 159 height 39
click at [364, 245] on icon at bounding box center [359, 244] width 104 height 86
click at [417, 204] on input "c." at bounding box center [417, 202] width 1 height 3
radio input "true"
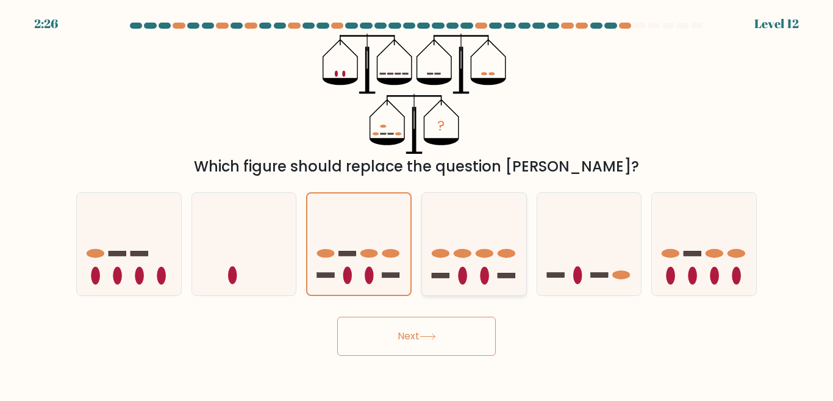
click at [487, 246] on icon at bounding box center [474, 244] width 104 height 86
click at [417, 204] on input "d." at bounding box center [417, 202] width 1 height 3
radio input "true"
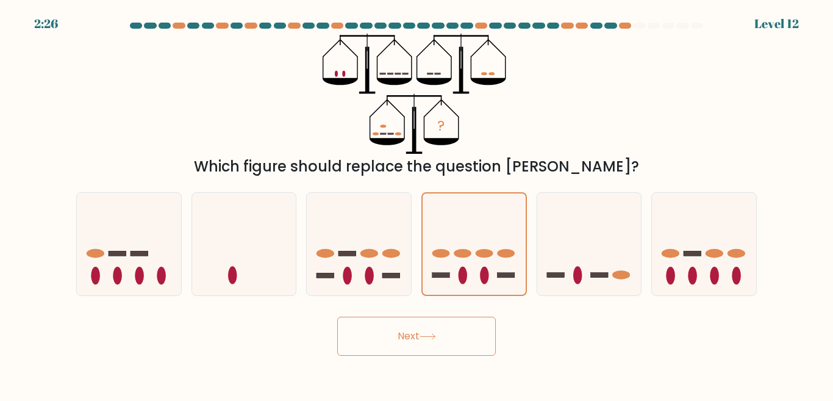
click at [534, 249] on div "e." at bounding box center [589, 243] width 115 height 103
click at [554, 255] on icon at bounding box center [589, 244] width 104 height 86
click at [417, 204] on input "e." at bounding box center [417, 202] width 1 height 3
radio input "true"
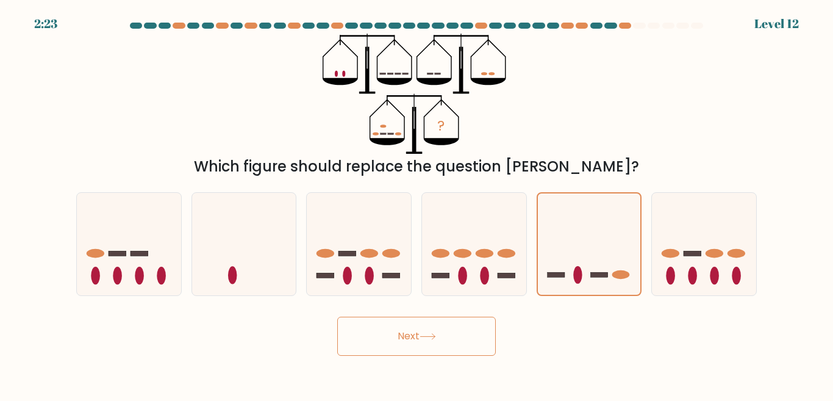
click at [446, 328] on button "Next" at bounding box center [416, 336] width 159 height 39
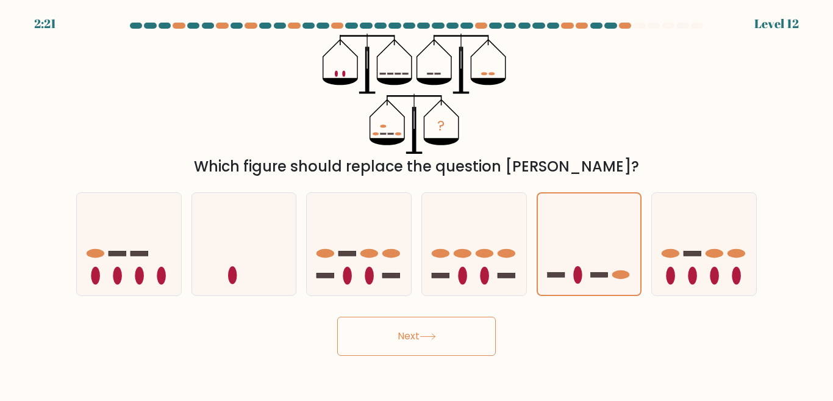
click at [337, 317] on button "Next" at bounding box center [416, 336] width 159 height 39
click at [542, 253] on icon at bounding box center [589, 243] width 103 height 85
click at [417, 204] on input "e." at bounding box center [417, 202] width 1 height 3
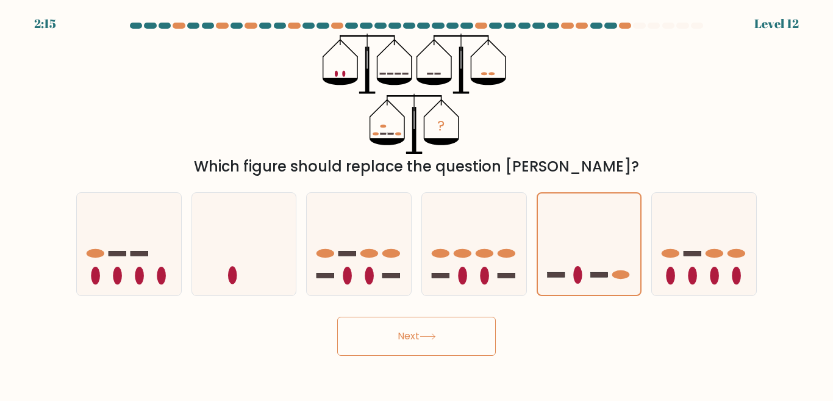
click at [449, 339] on button "Next" at bounding box center [416, 336] width 159 height 39
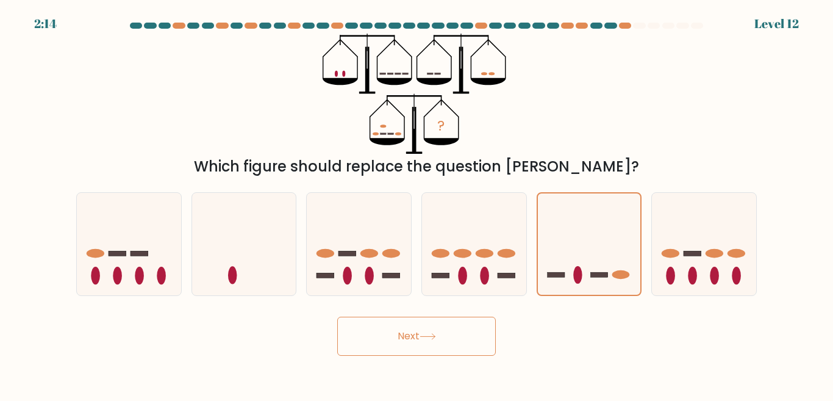
click at [449, 339] on button "Next" at bounding box center [416, 336] width 159 height 39
click at [429, 334] on icon at bounding box center [428, 336] width 16 height 7
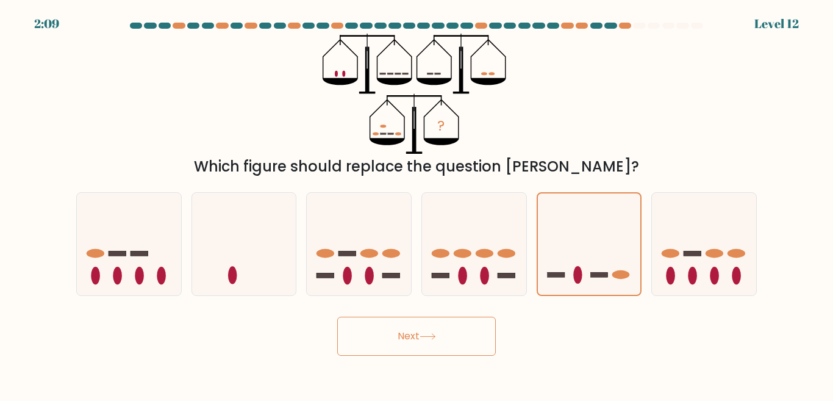
click at [598, 355] on div "Next" at bounding box center [416, 332] width 695 height 45
click at [595, 273] on rect at bounding box center [598, 275] width 17 height 5
click at [417, 204] on input "e." at bounding box center [417, 202] width 1 height 3
click at [439, 332] on button "Next" at bounding box center [416, 336] width 159 height 39
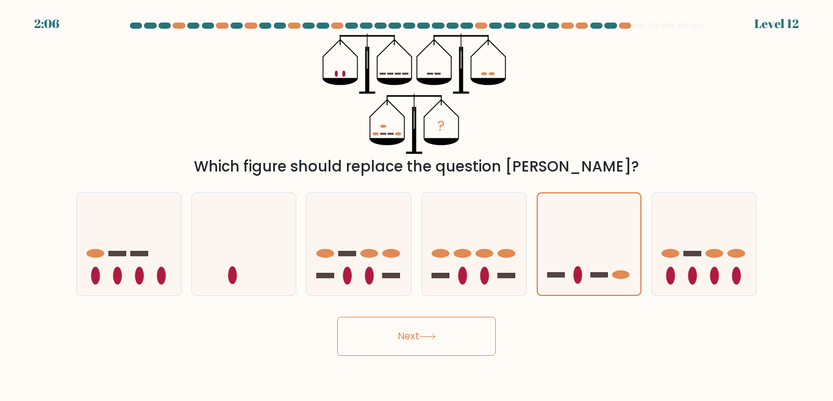
click at [439, 332] on button "Next" at bounding box center [416, 336] width 159 height 39
click at [390, 331] on button "Next" at bounding box center [416, 336] width 159 height 39
click at [446, 335] on button "Next" at bounding box center [416, 336] width 159 height 39
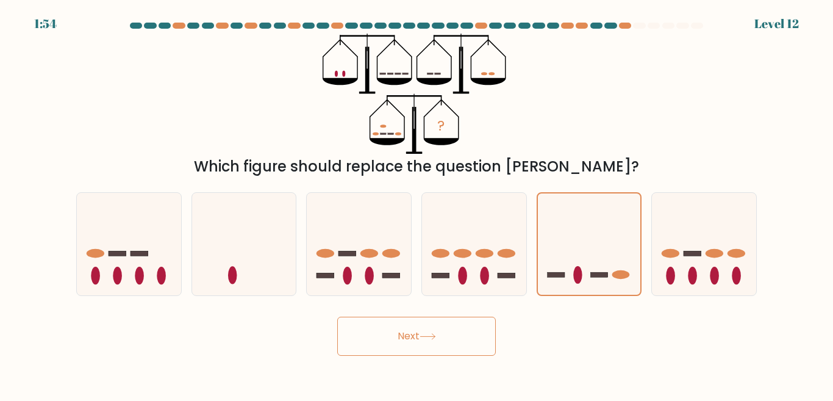
click at [446, 335] on button "Next" at bounding box center [416, 336] width 159 height 39
click at [549, 287] on div at bounding box center [590, 243] width 106 height 103
click at [417, 204] on input "e." at bounding box center [417, 202] width 1 height 3
click at [414, 337] on button "Next" at bounding box center [416, 336] width 159 height 39
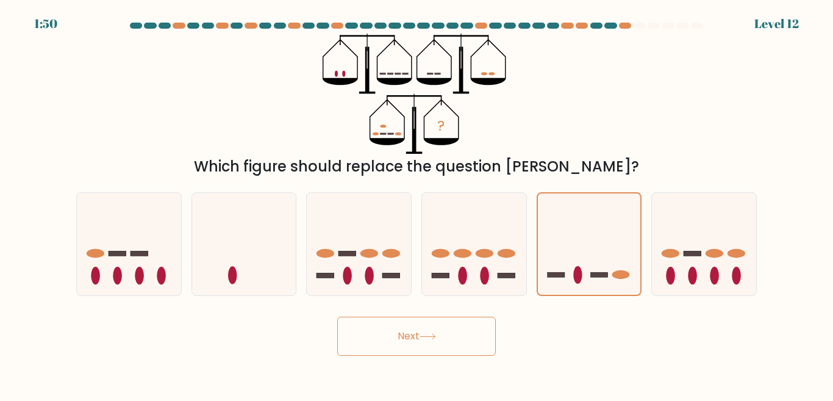
click at [414, 337] on button "Next" at bounding box center [416, 336] width 159 height 39
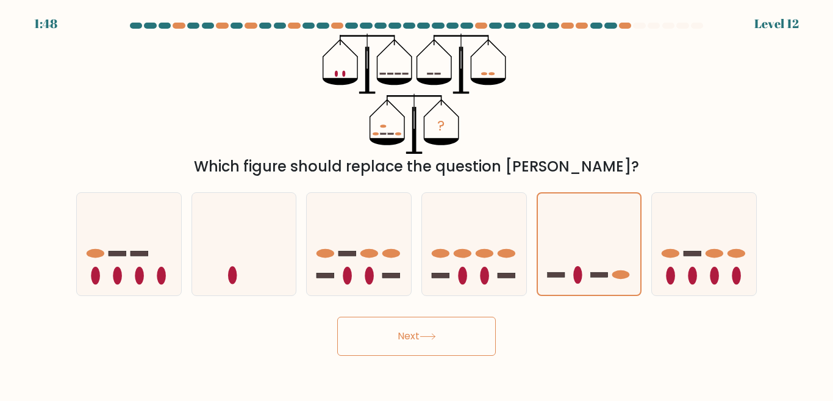
click at [414, 337] on button "Next" at bounding box center [416, 336] width 159 height 39
click at [287, 285] on icon at bounding box center [244, 244] width 104 height 86
click at [417, 204] on input "b." at bounding box center [417, 202] width 1 height 3
radio input "true"
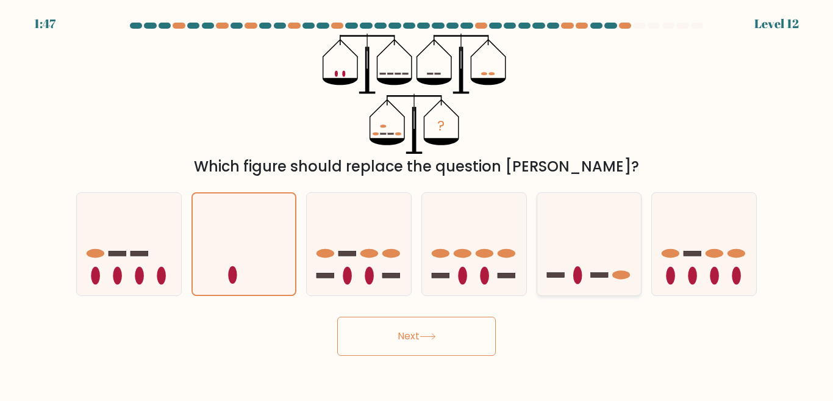
click at [551, 267] on icon at bounding box center [589, 244] width 104 height 86
click at [417, 204] on input "e." at bounding box center [417, 202] width 1 height 3
radio input "true"
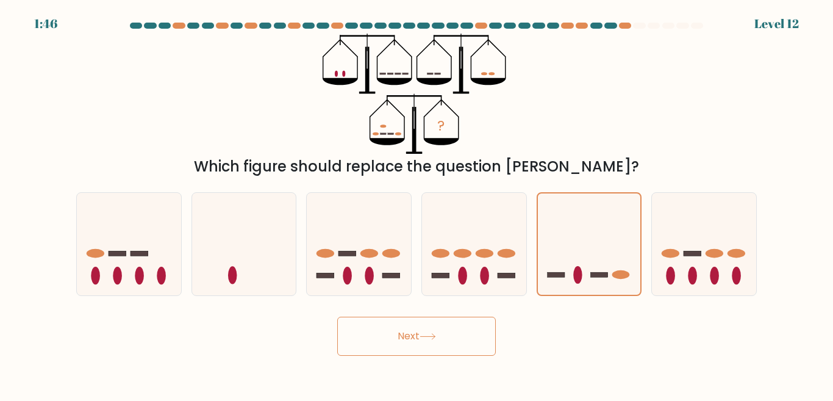
click at [459, 326] on button "Next" at bounding box center [416, 336] width 159 height 39
click at [407, 332] on button "Next" at bounding box center [416, 336] width 159 height 39
click at [425, 347] on button "Next" at bounding box center [416, 336] width 159 height 39
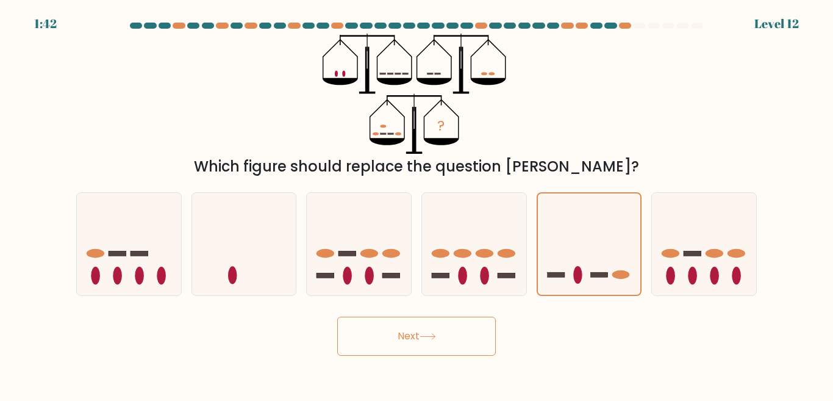
click at [425, 347] on button "Next" at bounding box center [416, 336] width 159 height 39
click at [425, 348] on button "Next" at bounding box center [416, 336] width 159 height 39
click at [337, 317] on button "Next" at bounding box center [416, 336] width 159 height 39
click at [425, 348] on button "Next" at bounding box center [416, 336] width 159 height 39
click at [337, 317] on button "Next" at bounding box center [416, 336] width 159 height 39
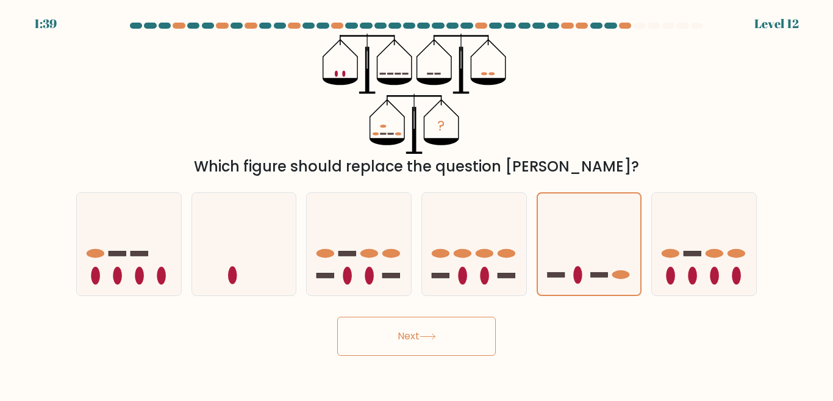
click at [337, 317] on button "Next" at bounding box center [416, 336] width 159 height 39
click at [425, 347] on button "Next" at bounding box center [416, 336] width 159 height 39
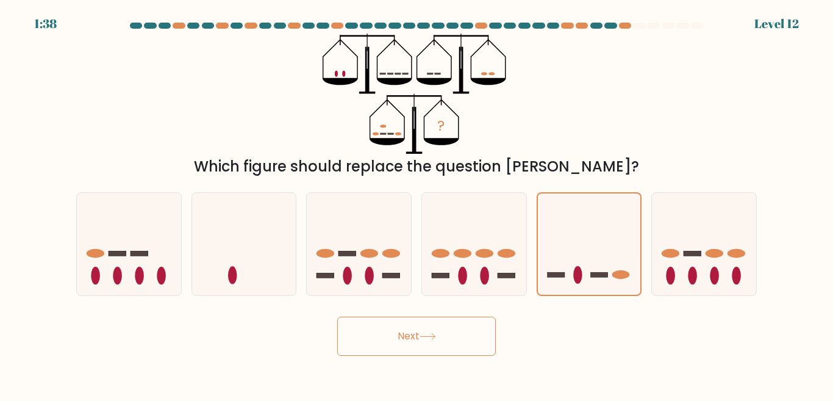
click at [425, 347] on button "Next" at bounding box center [416, 336] width 159 height 39
click at [783, 20] on div "Level 12" at bounding box center [776, 24] width 45 height 18
click at [593, 243] on icon at bounding box center [589, 243] width 103 height 85
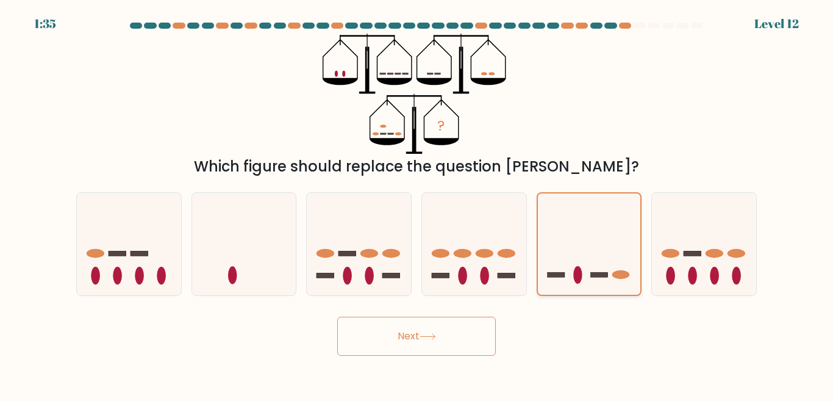
click at [417, 204] on input "e." at bounding box center [417, 202] width 1 height 3
click at [444, 347] on button "Next" at bounding box center [416, 336] width 159 height 39
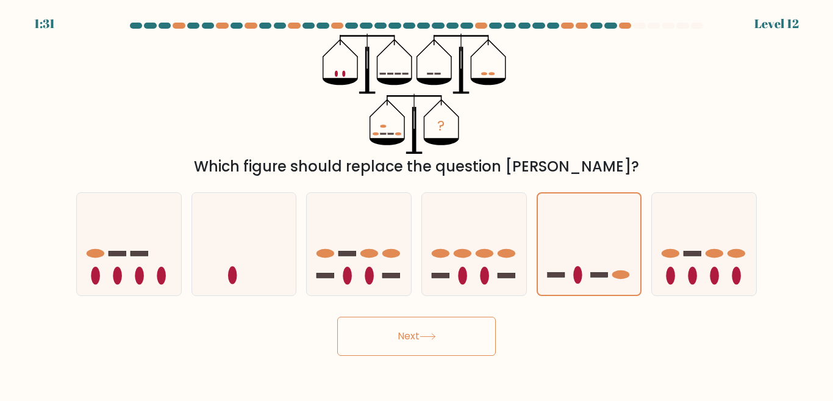
click at [444, 347] on button "Next" at bounding box center [416, 336] width 159 height 39
click at [407, 332] on button "Next" at bounding box center [416, 336] width 159 height 39
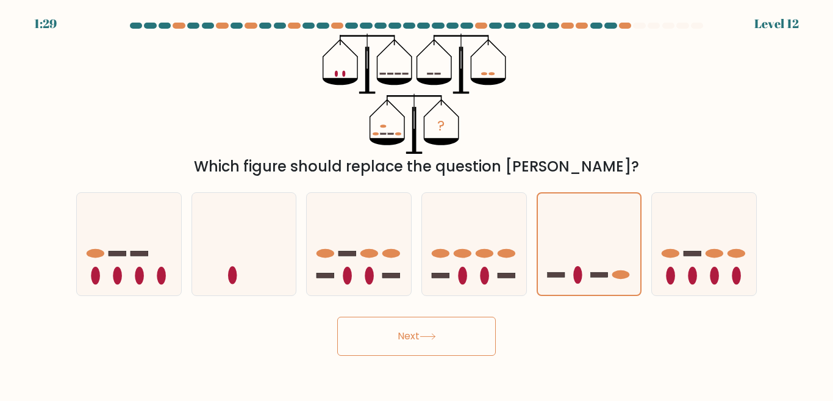
click at [407, 332] on button "Next" at bounding box center [416, 336] width 159 height 39
click at [504, 271] on icon at bounding box center [474, 244] width 104 height 86
click at [417, 204] on input "d." at bounding box center [417, 202] width 1 height 3
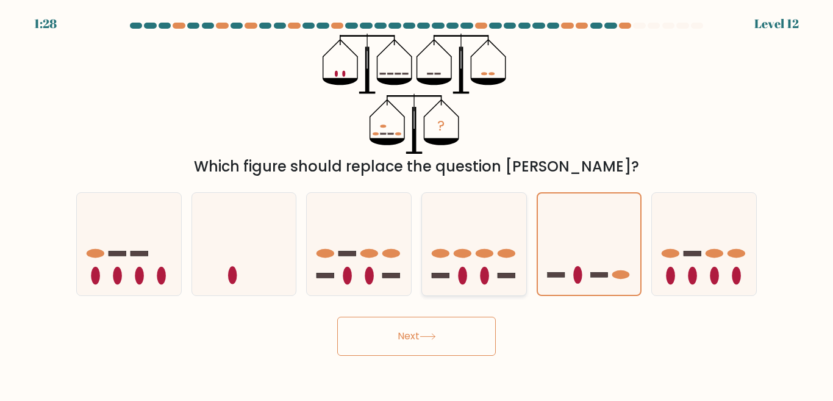
radio input "true"
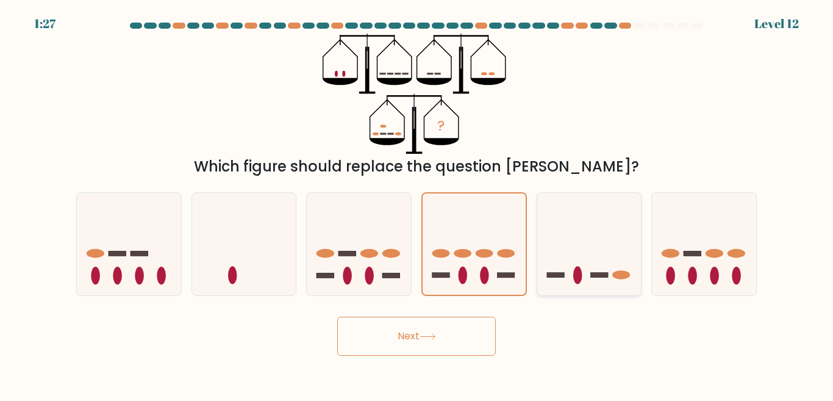
click at [550, 269] on icon at bounding box center [589, 244] width 104 height 86
click at [417, 204] on input "e." at bounding box center [417, 202] width 1 height 3
radio input "true"
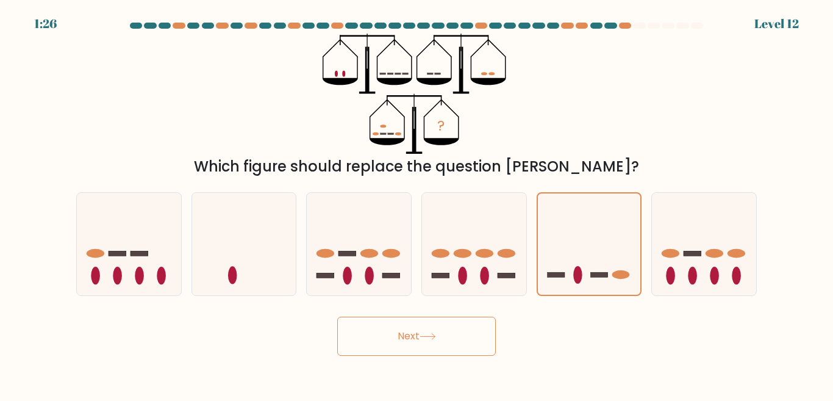
click at [421, 349] on button "Next" at bounding box center [416, 336] width 159 height 39
click at [371, 295] on div at bounding box center [359, 243] width 106 height 103
click at [417, 204] on input "c." at bounding box center [417, 202] width 1 height 3
radio input "true"
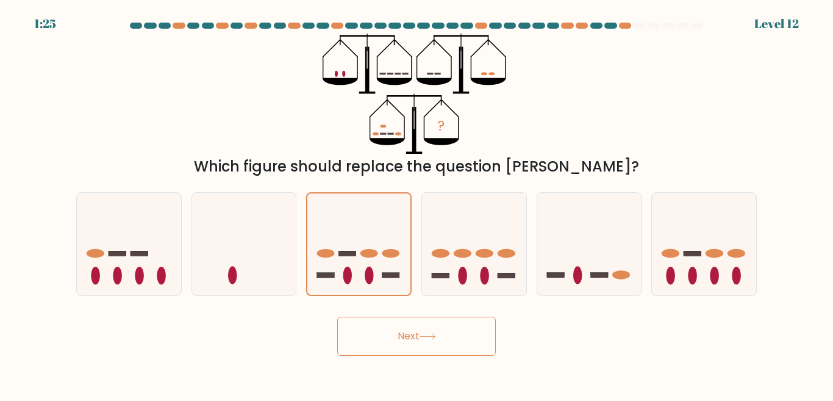
click at [423, 333] on icon at bounding box center [428, 336] width 16 height 7
click at [612, 235] on icon at bounding box center [589, 244] width 104 height 86
click at [417, 204] on input "e." at bounding box center [417, 202] width 1 height 3
radio input "true"
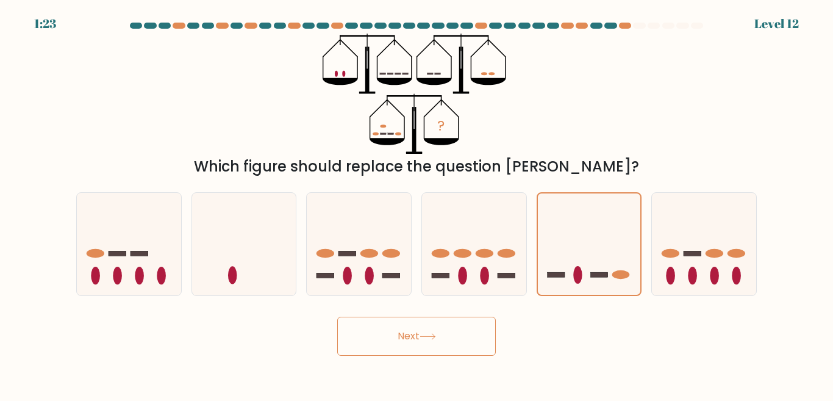
click at [443, 337] on button "Next" at bounding box center [416, 336] width 159 height 39
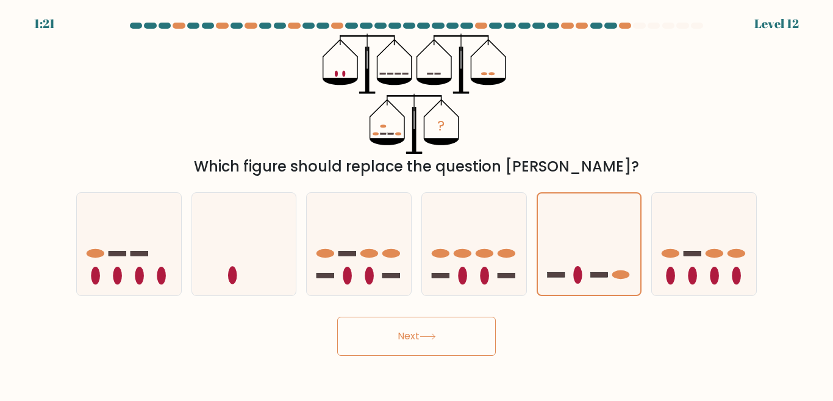
click at [421, 334] on button "Next" at bounding box center [416, 336] width 159 height 39
